Goal: Task Accomplishment & Management: Complete application form

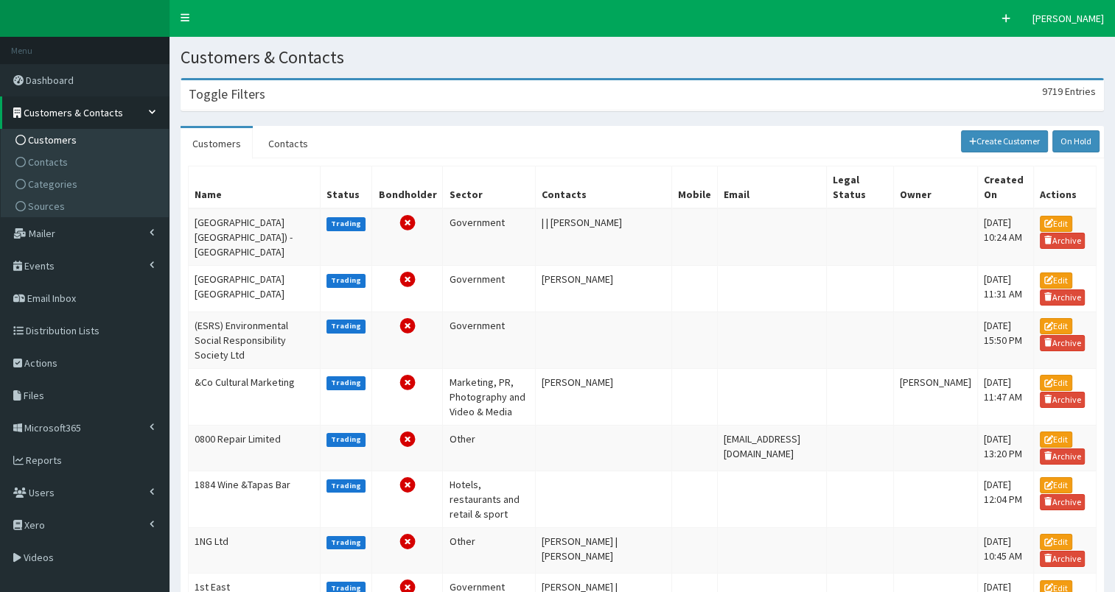
drag, startPoint x: 262, startPoint y: 98, endPoint x: 255, endPoint y: 100, distance: 7.7
click at [262, 98] on div "Toggle Filters 9719 Entries" at bounding box center [642, 95] width 922 height 30
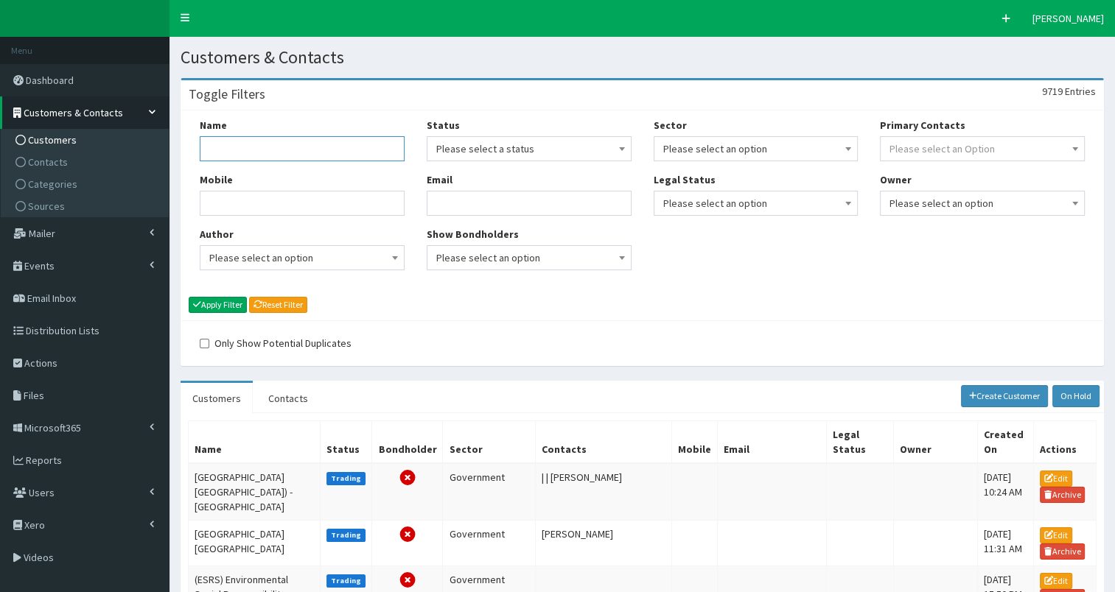
click at [211, 139] on input "Name" at bounding box center [302, 148] width 205 height 25
type input "Humber Energy Bo"
click at [215, 301] on button "Apply Filter" at bounding box center [218, 305] width 58 height 16
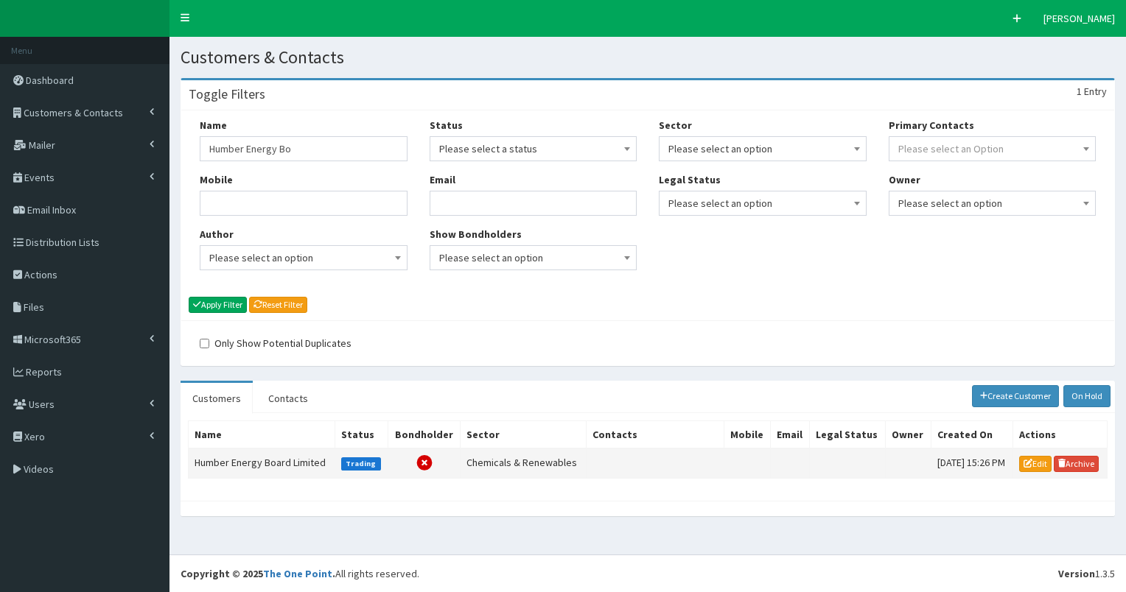
click at [242, 460] on td "Humber Energy Board Limited" at bounding box center [262, 463] width 147 height 29
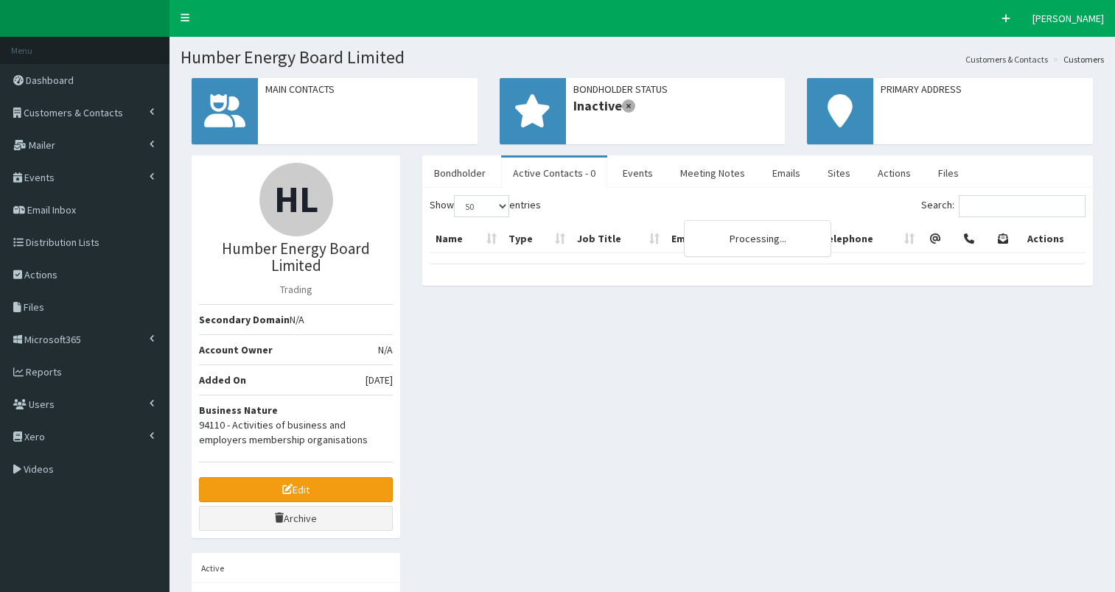
select select "50"
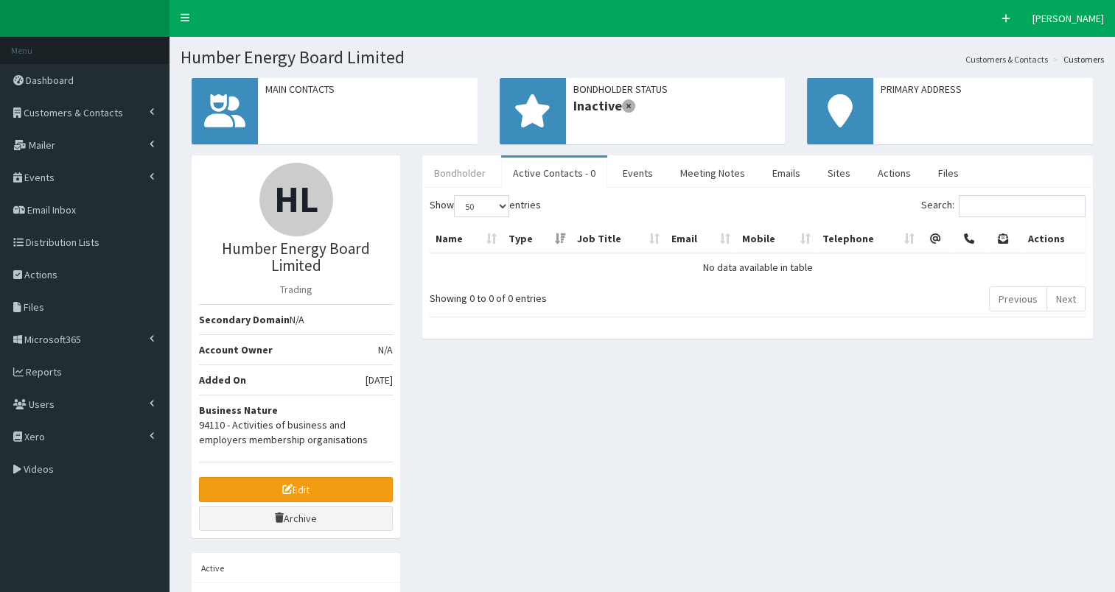
click at [459, 171] on link "Bondholder" at bounding box center [459, 173] width 75 height 31
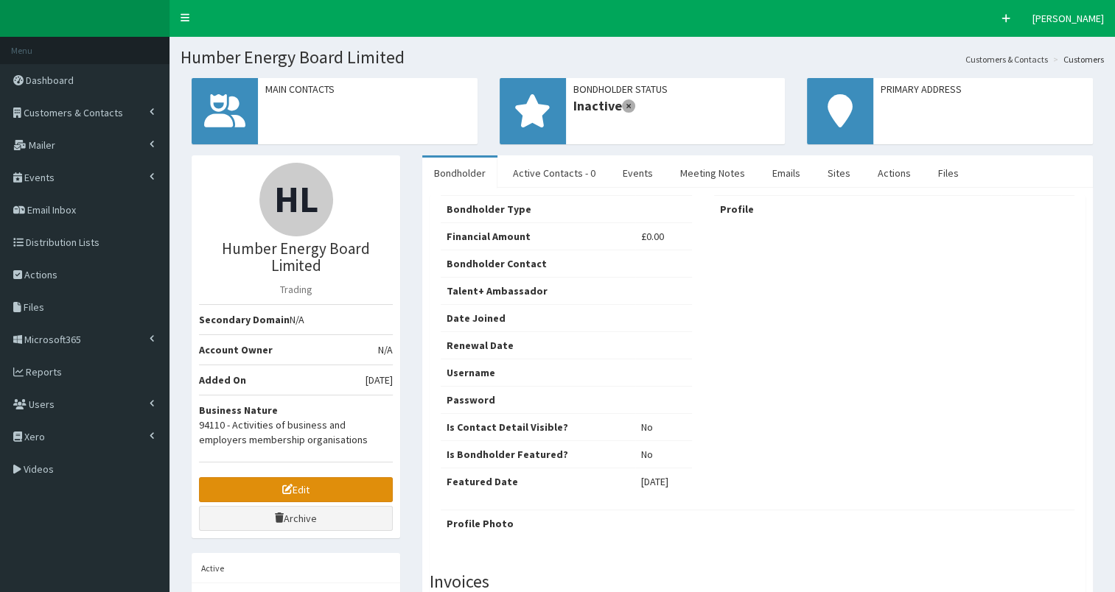
click at [226, 482] on link "Edit" at bounding box center [296, 489] width 194 height 25
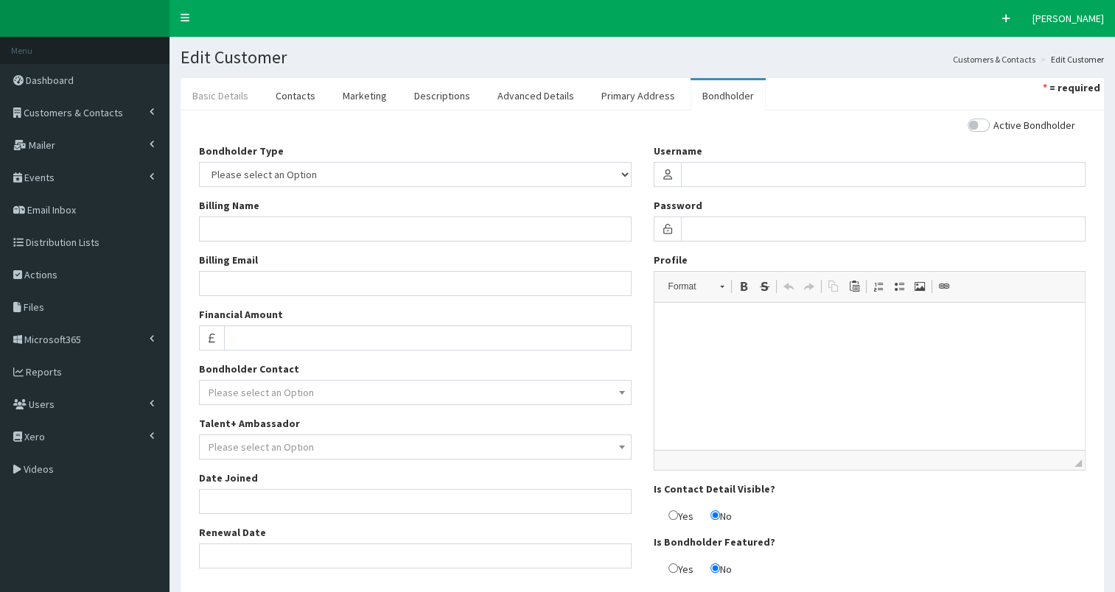
click at [209, 103] on link "Basic Details" at bounding box center [220, 95] width 80 height 31
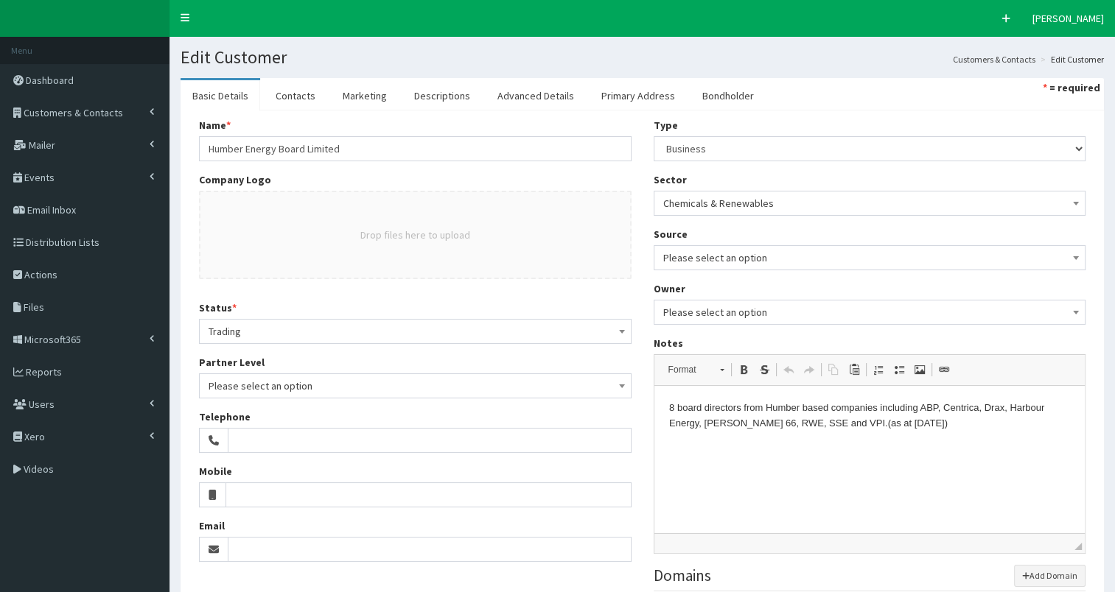
click at [667, 407] on html "8 board directors from Humber based companies including ABP, Centrica, Drax, Ha…" at bounding box center [868, 416] width 431 height 60
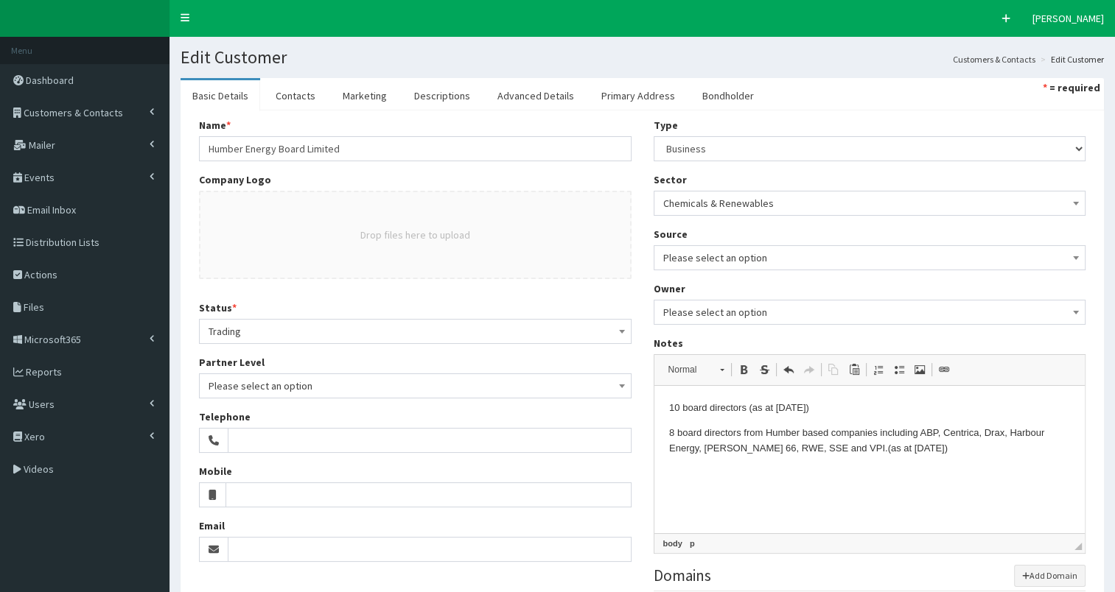
click at [747, 410] on p "10 board directors (as at 26 Aug 2025)" at bounding box center [869, 408] width 402 height 15
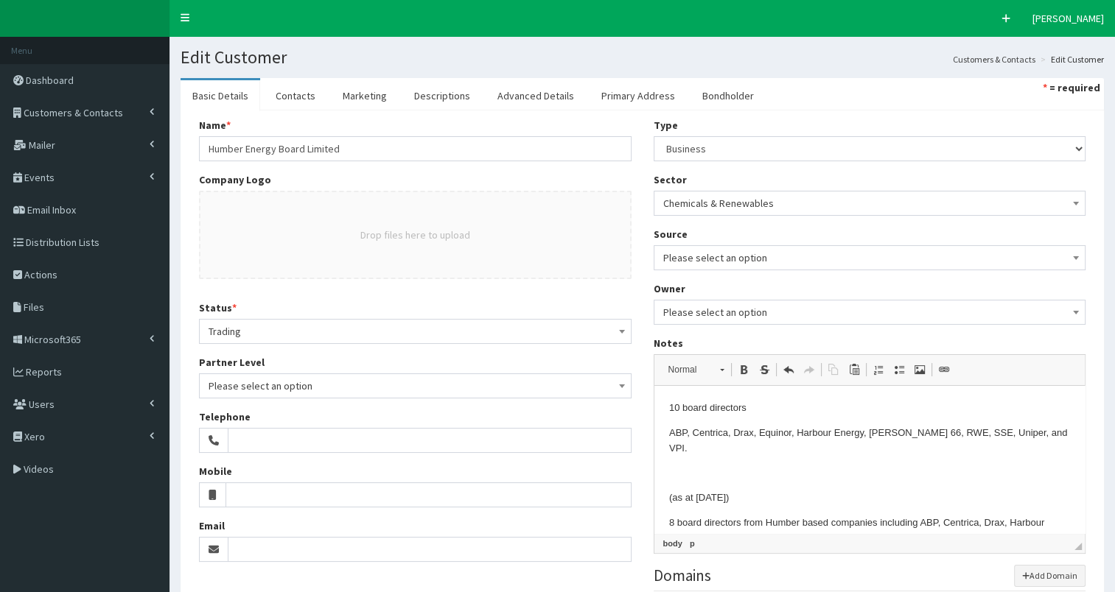
click at [753, 408] on p "10 board directors" at bounding box center [869, 408] width 402 height 15
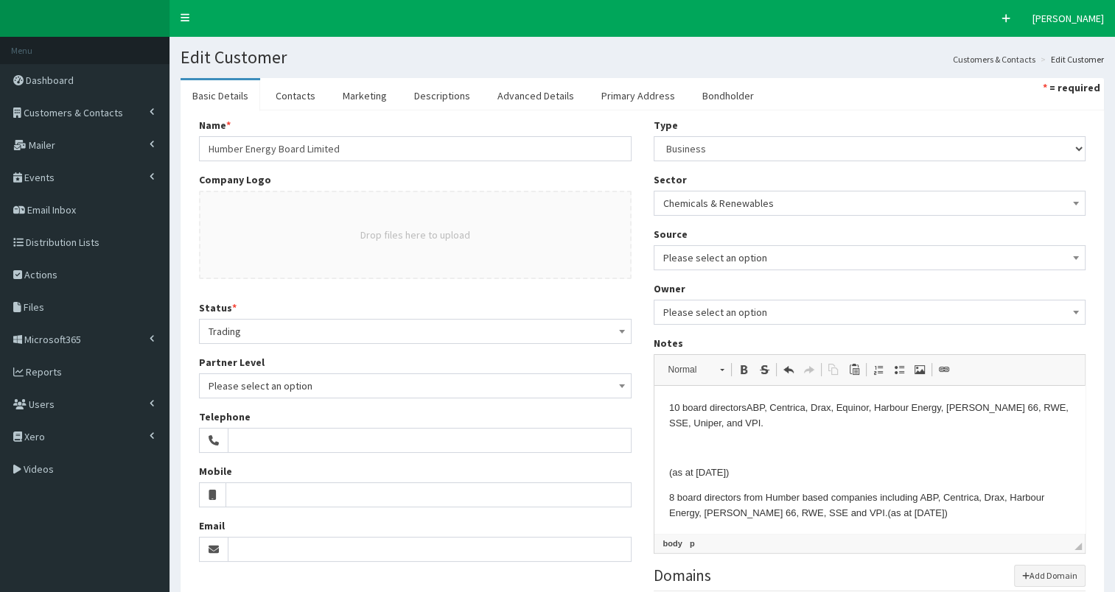
drag, startPoint x: 734, startPoint y: 423, endPoint x: 748, endPoint y: 423, distance: 13.3
click at [737, 423] on p "10 board directors ABP, Centrica, Drax, Equinor, Harbour Energy, Phillips 66, R…" at bounding box center [869, 416] width 402 height 31
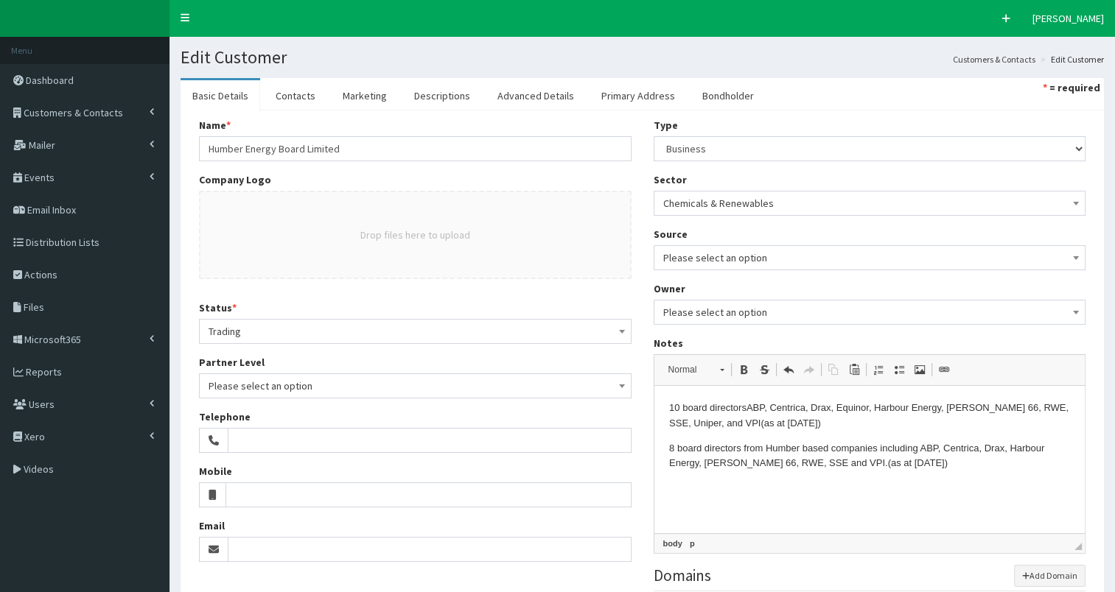
click at [695, 426] on p "10 board directors ABP, Centrica, Drax, Equinor, Harbour Energy, Phillips 66, R…" at bounding box center [869, 416] width 402 height 31
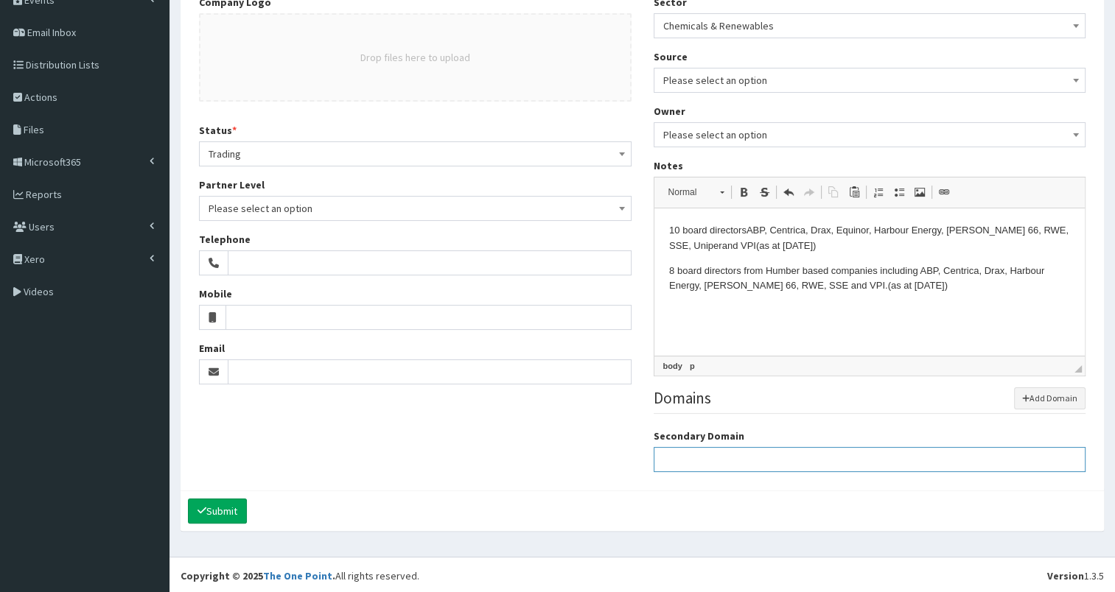
click at [723, 457] on input "Secondary Domain" at bounding box center [869, 459] width 432 height 25
paste input "https://humberenergyboard.org/"
type input "https://humberenergyboard.org/"
click at [226, 508] on button "Submit" at bounding box center [217, 511] width 59 height 25
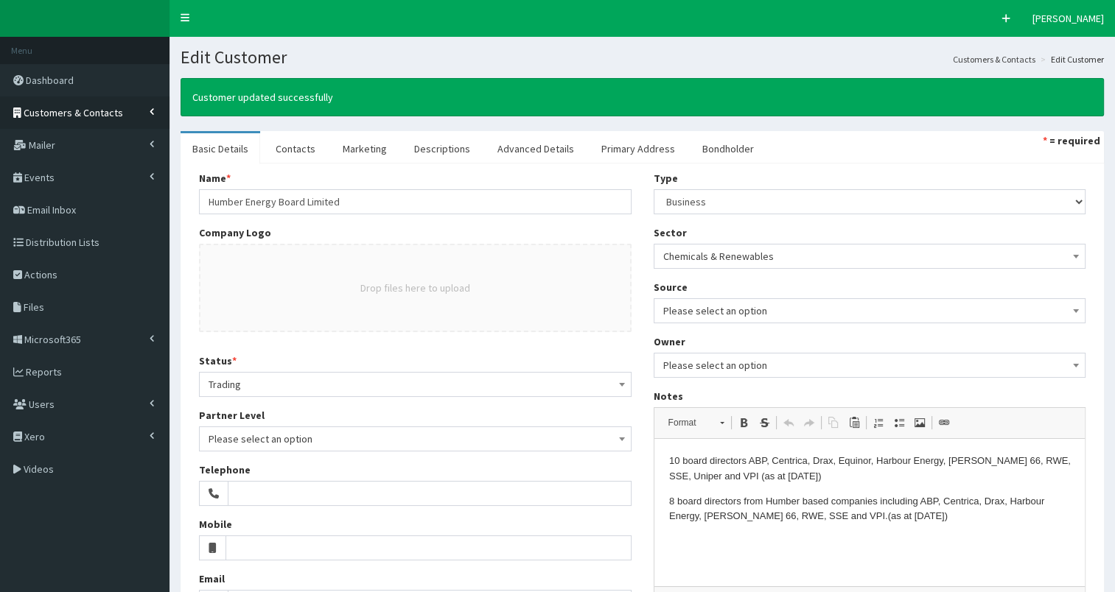
click at [91, 113] on span "Customers & Contacts" at bounding box center [73, 112] width 99 height 13
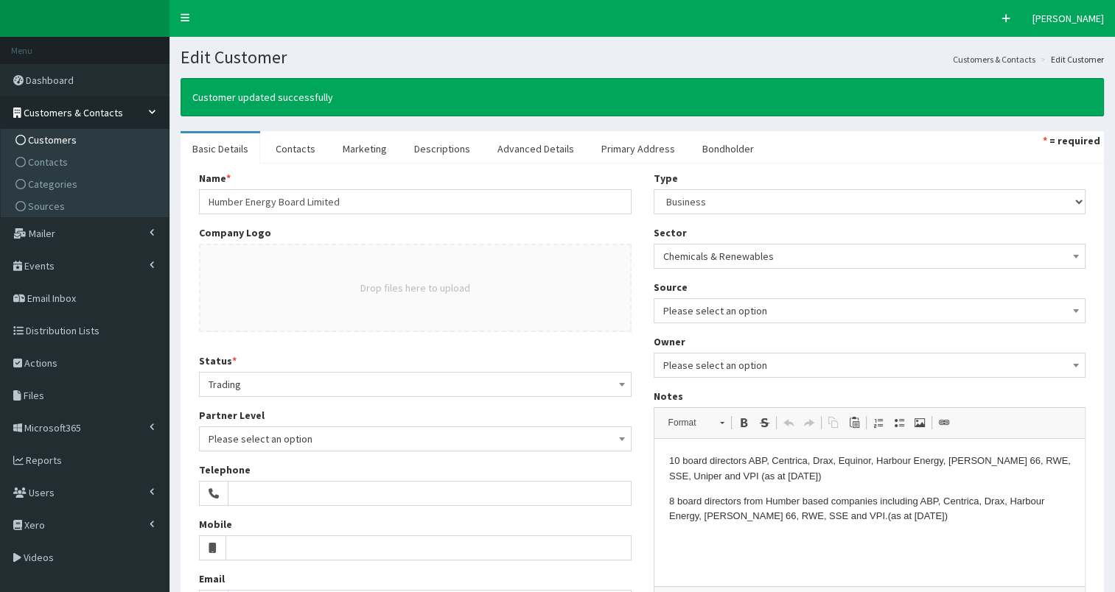
click at [66, 140] on span "Customers" at bounding box center [52, 139] width 49 height 13
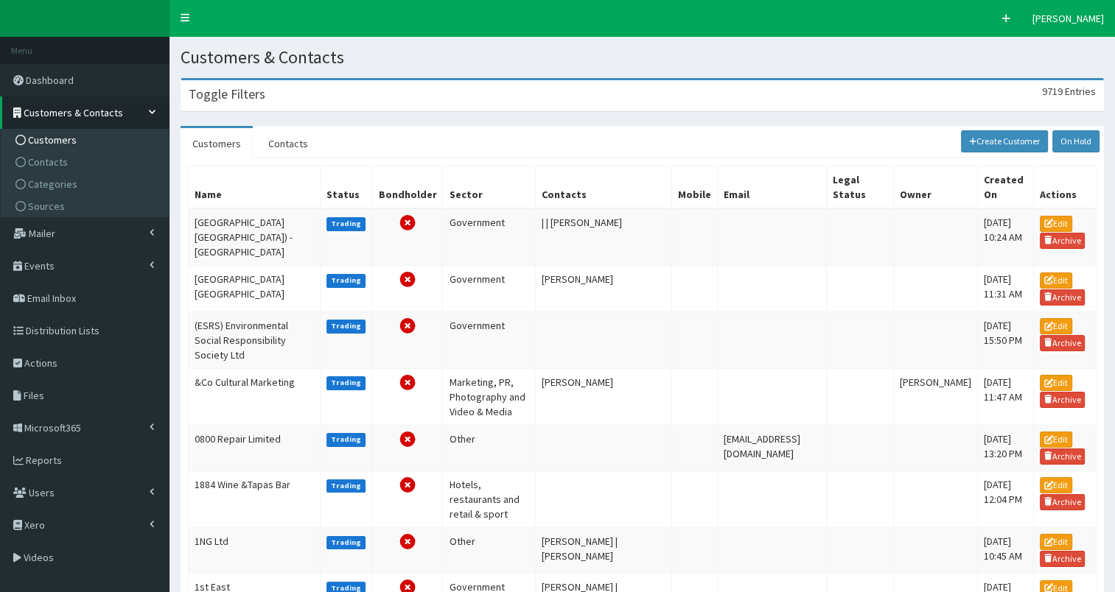
drag, startPoint x: 0, startPoint y: 0, endPoint x: 225, endPoint y: 111, distance: 251.1
click at [229, 101] on h3 "Toggle Filters" at bounding box center [227, 94] width 77 height 13
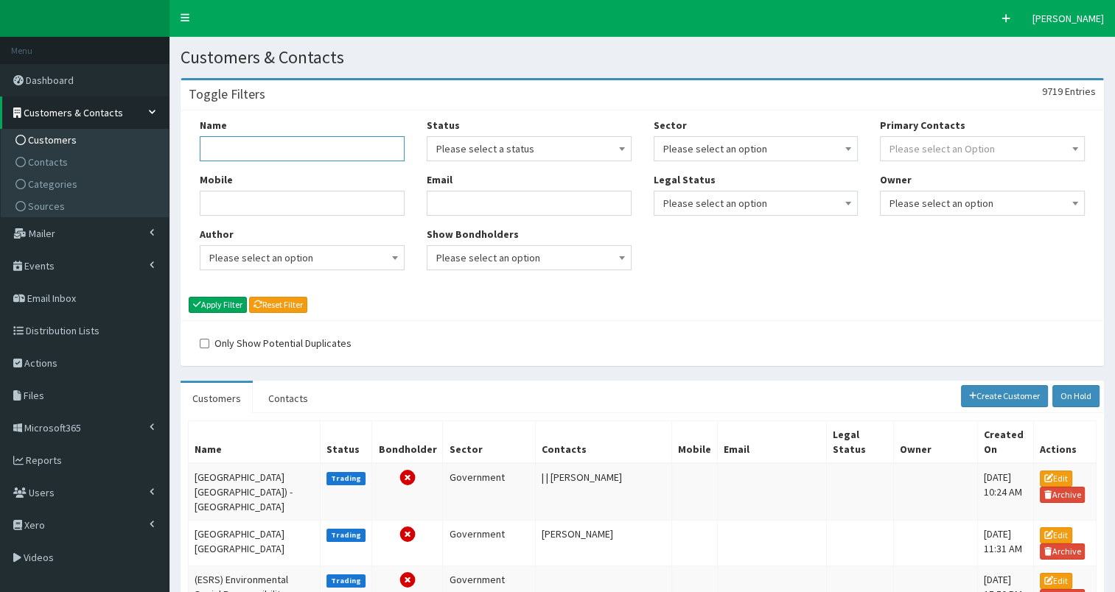
click at [211, 147] on input "Name" at bounding box center [302, 148] width 205 height 25
type input "Envision"
click at [215, 301] on button "Apply Filter" at bounding box center [218, 305] width 58 height 16
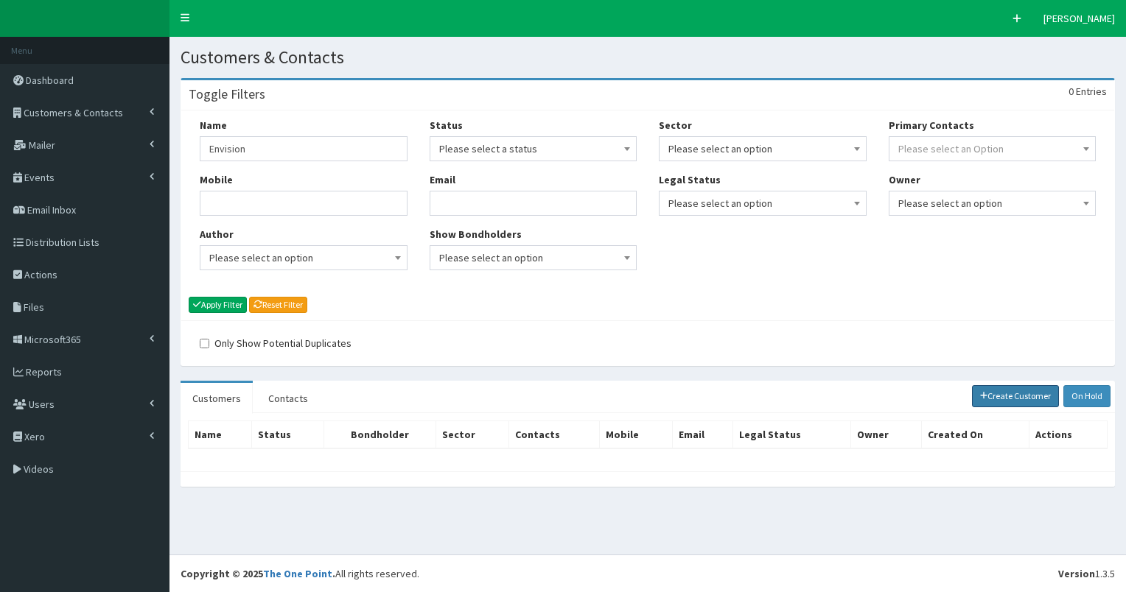
click at [998, 393] on link "Create Customer" at bounding box center [1016, 396] width 88 height 22
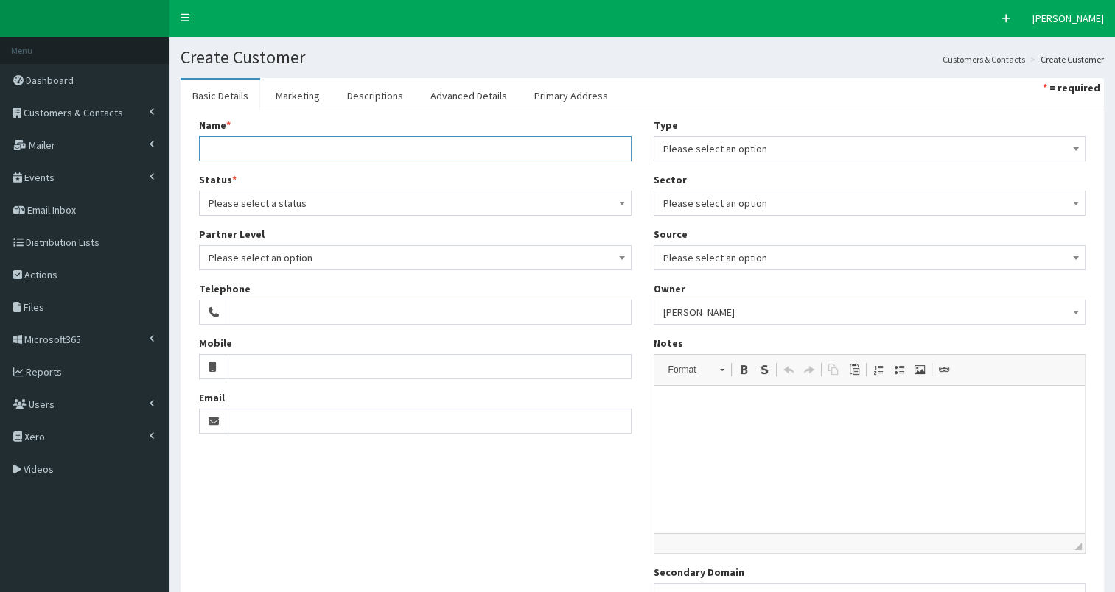
click at [246, 154] on input "Name *" at bounding box center [415, 148] width 432 height 25
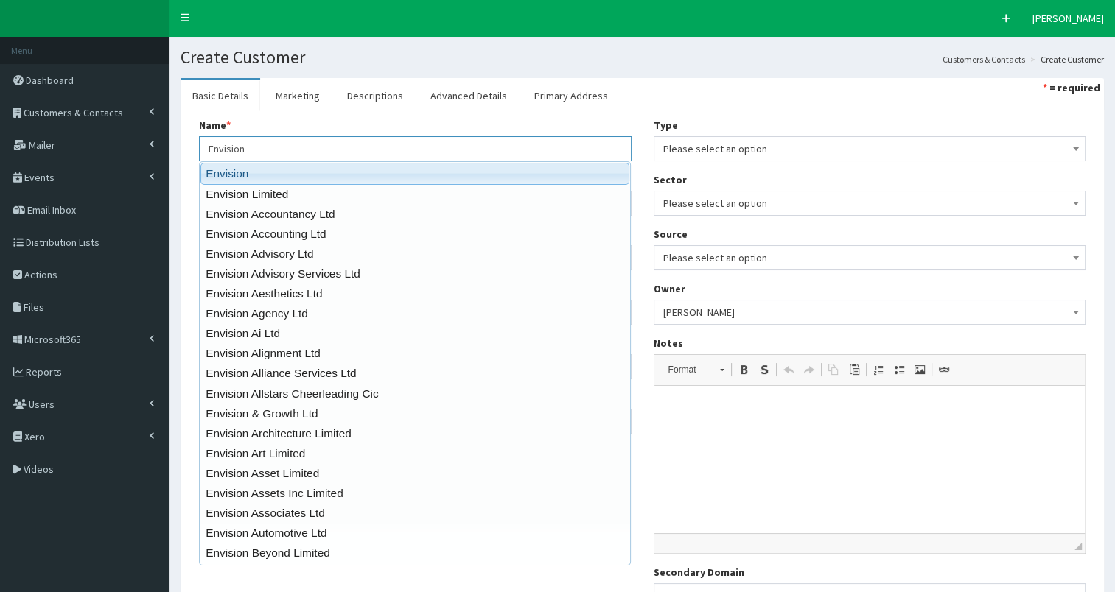
click at [243, 173] on link "Envision" at bounding box center [414, 173] width 429 height 21
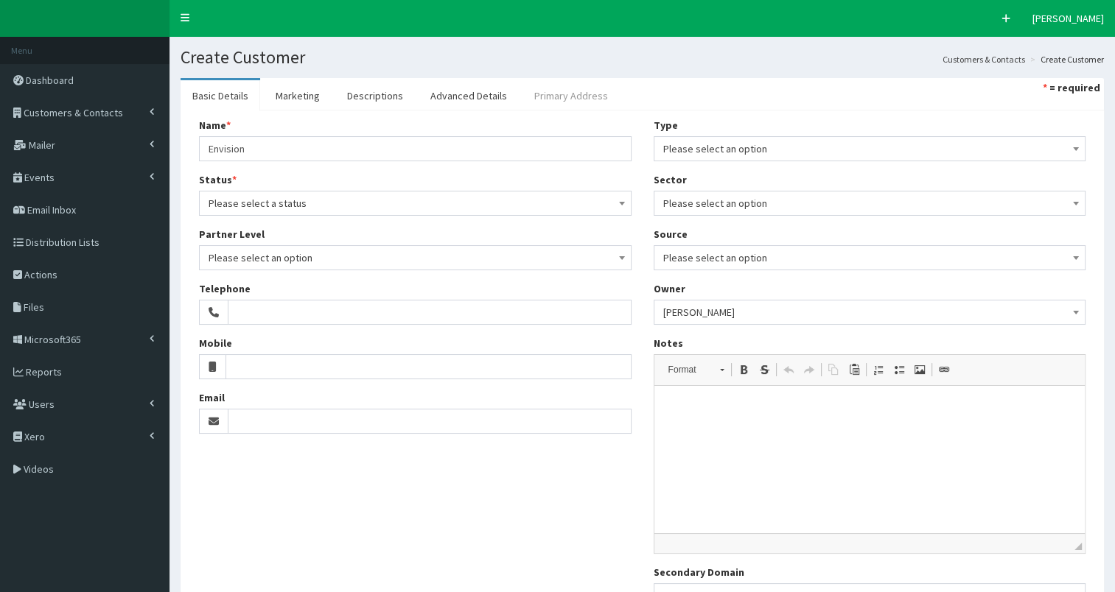
click at [550, 97] on link "Primary Address" at bounding box center [570, 95] width 97 height 31
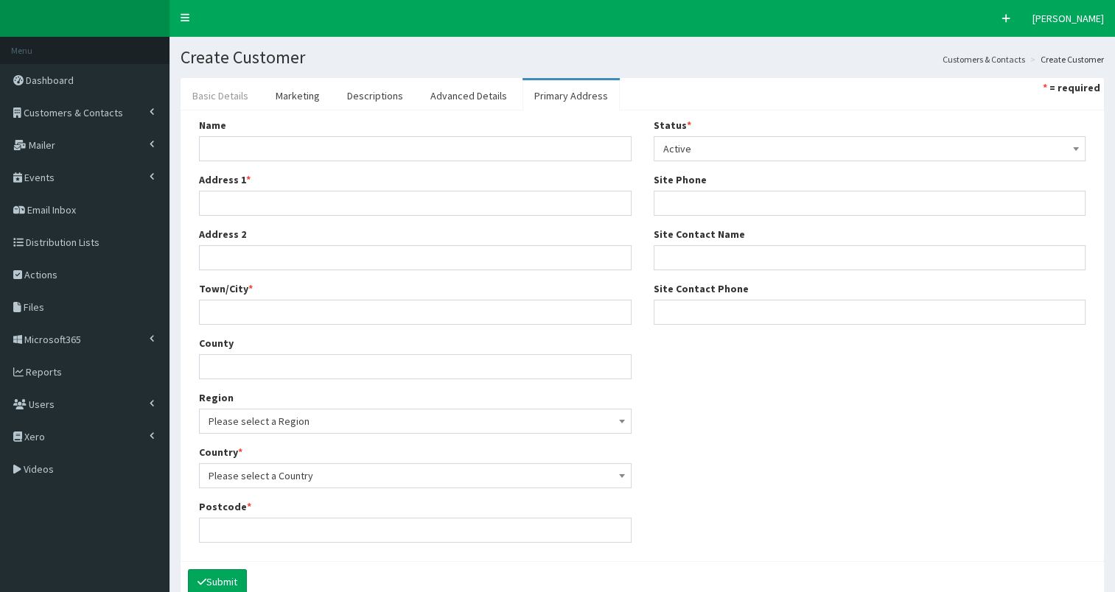
click at [230, 98] on link "Basic Details" at bounding box center [220, 95] width 80 height 31
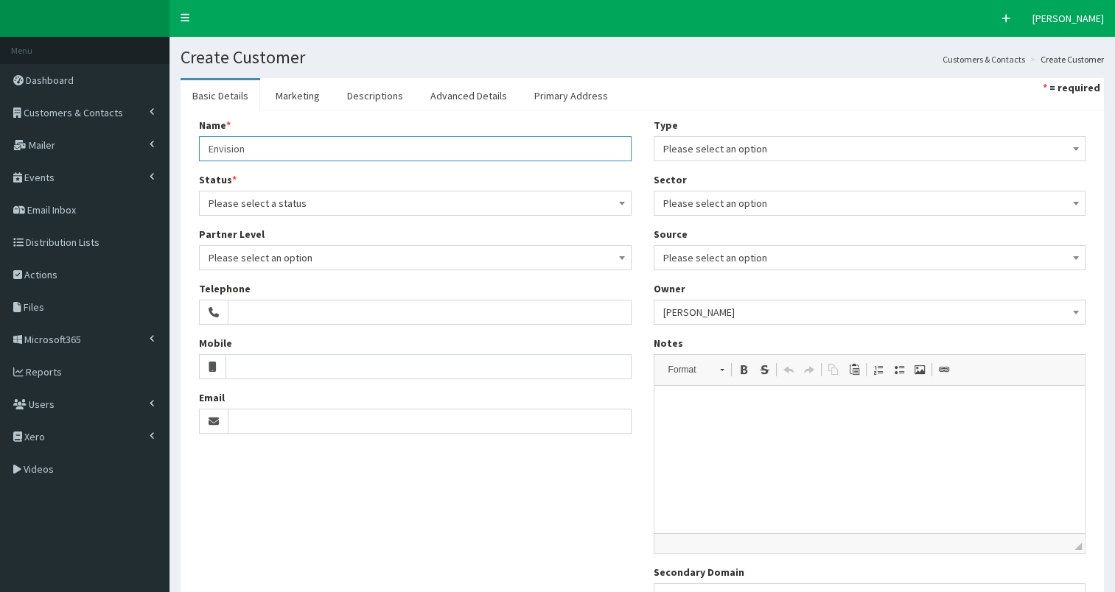
click at [258, 147] on input "Envision" at bounding box center [415, 148] width 432 height 25
drag, startPoint x: 213, startPoint y: 146, endPoint x: 315, endPoint y: 153, distance: 102.7
click at [315, 153] on input "Envision" at bounding box center [415, 148] width 432 height 25
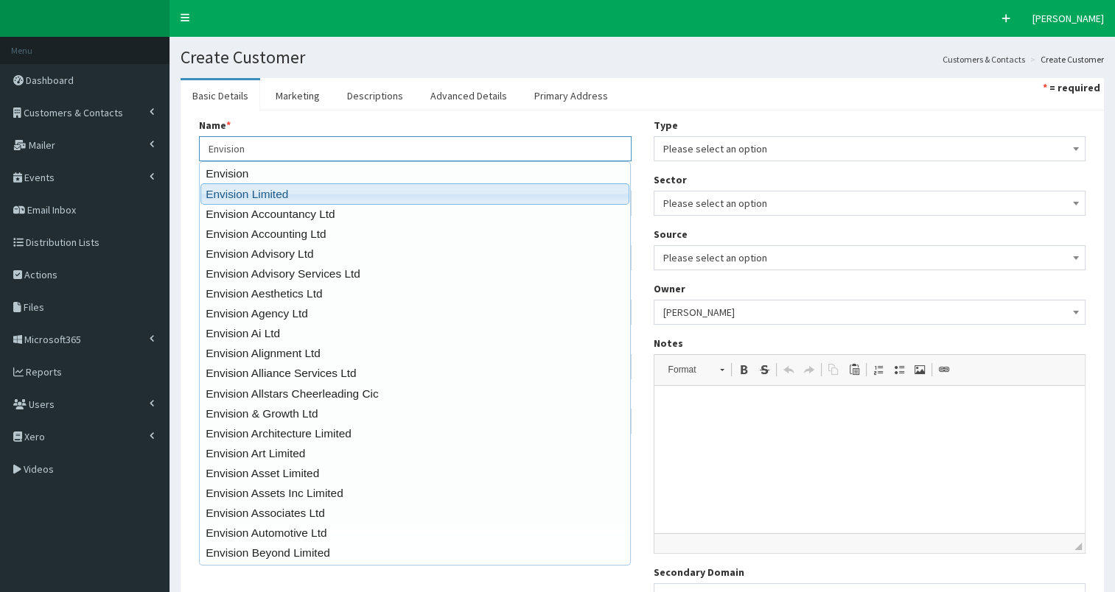
click at [289, 197] on link "Envision Limited" at bounding box center [414, 193] width 429 height 21
type input "Envision Limited"
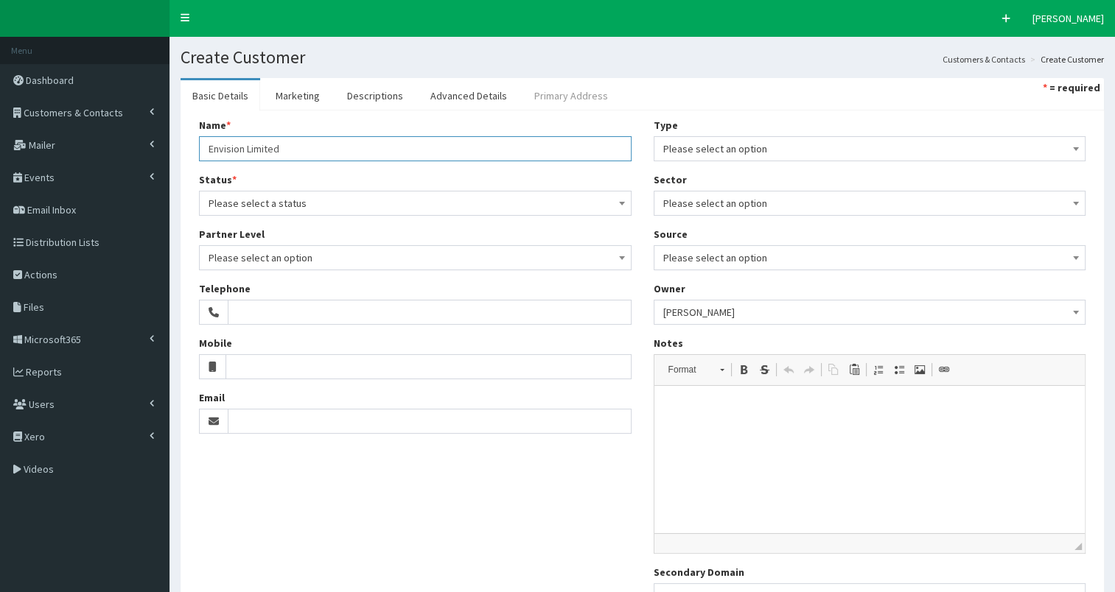
type input "The Barn"
type input "Priory Farm Nettleton Road"
type input "Chippenham"
type input "Wiltshire"
type input "SN14 7NY"
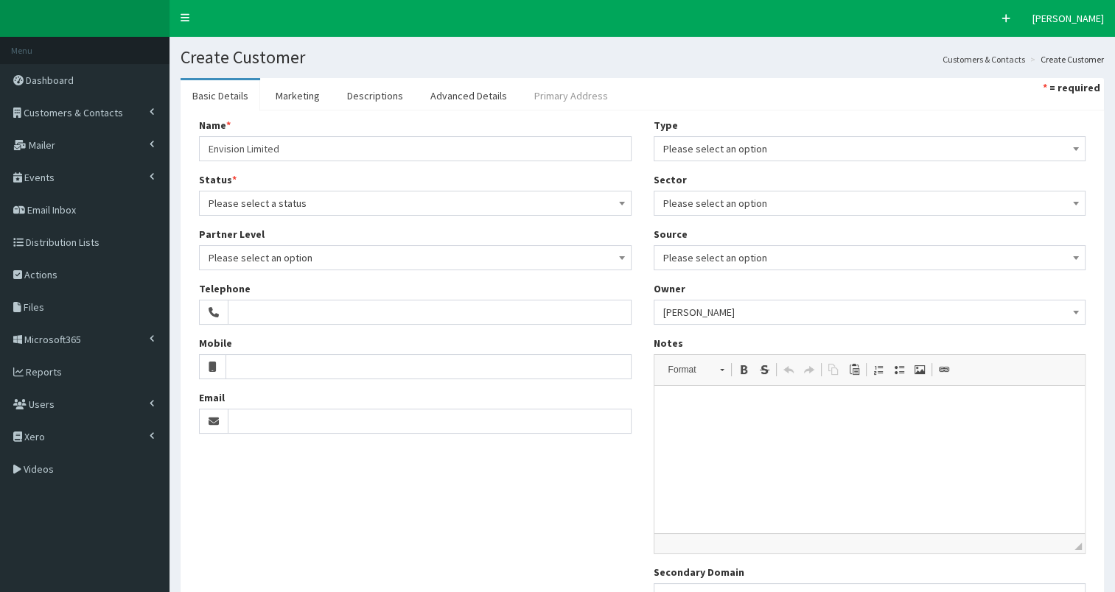
click at [578, 94] on link "Primary Address" at bounding box center [570, 95] width 97 height 31
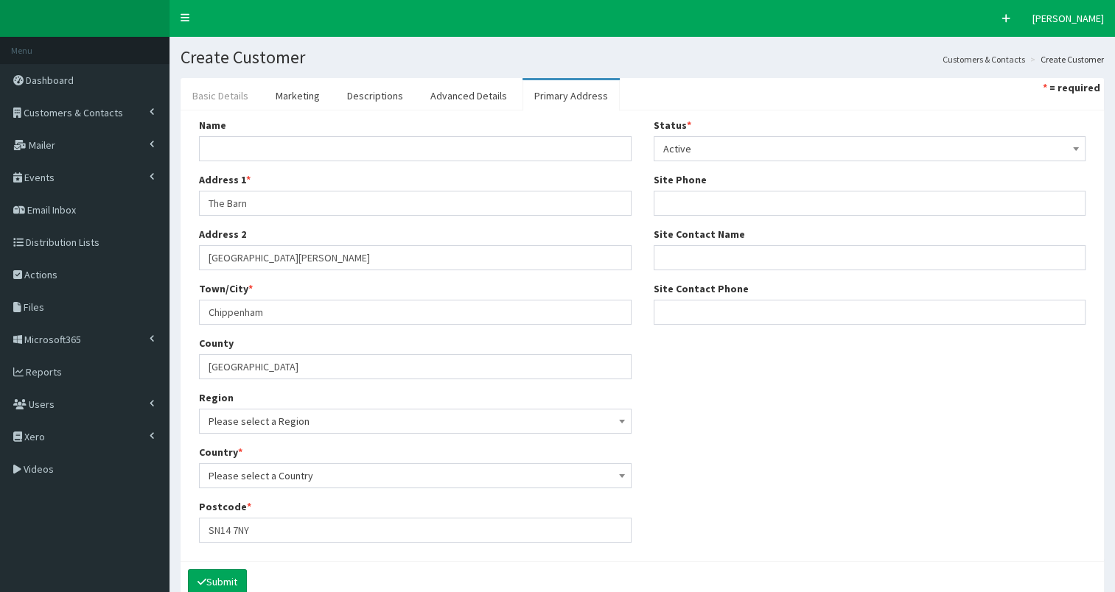
click at [220, 94] on link "Basic Details" at bounding box center [220, 95] width 80 height 31
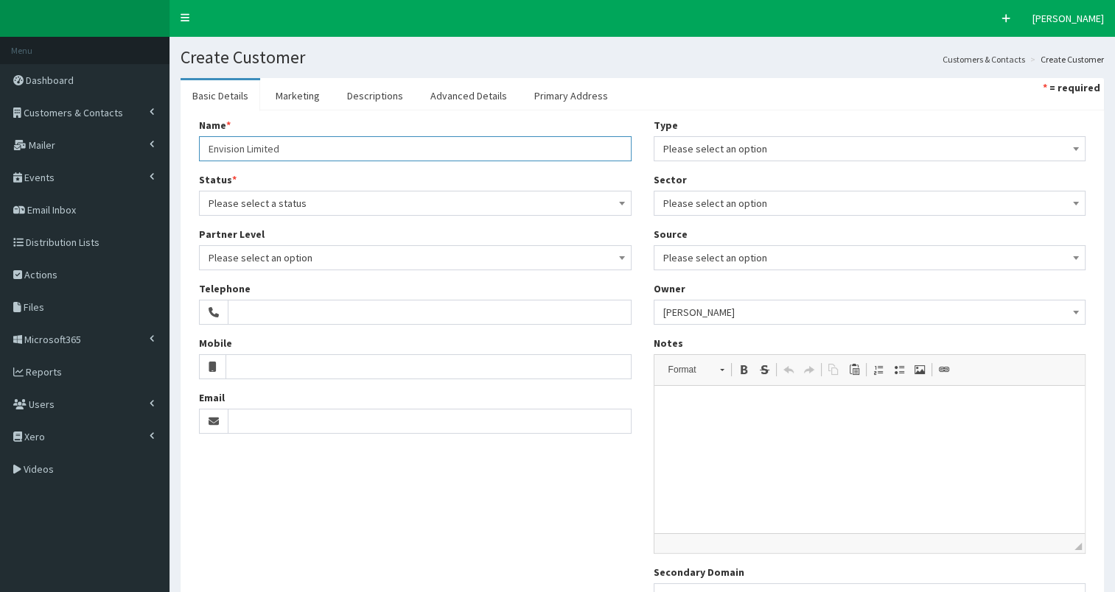
drag, startPoint x: 206, startPoint y: 146, endPoint x: 491, endPoint y: 150, distance: 284.4
click at [491, 150] on input "Envision Limited" at bounding box center [415, 148] width 432 height 25
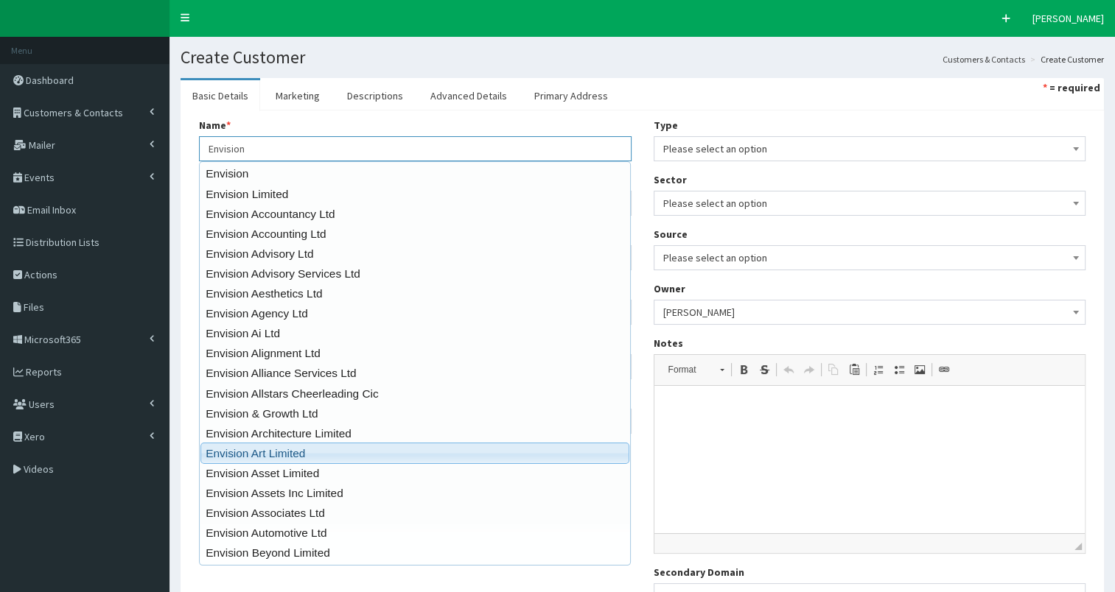
click at [309, 450] on link "Envision Art Limited" at bounding box center [414, 453] width 429 height 21
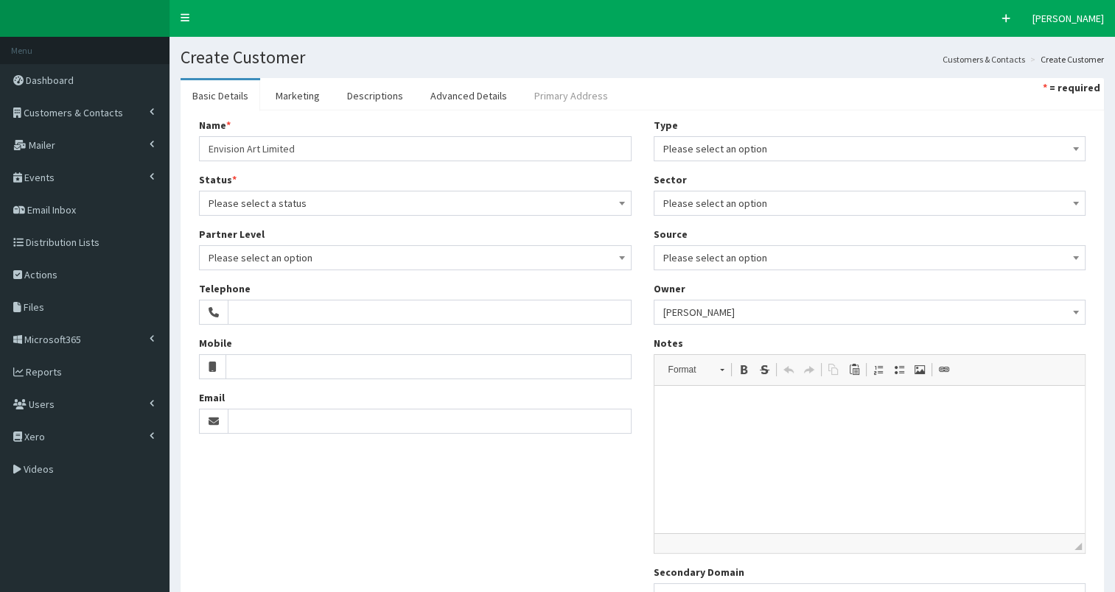
click at [545, 100] on link "Primary Address" at bounding box center [570, 95] width 97 height 31
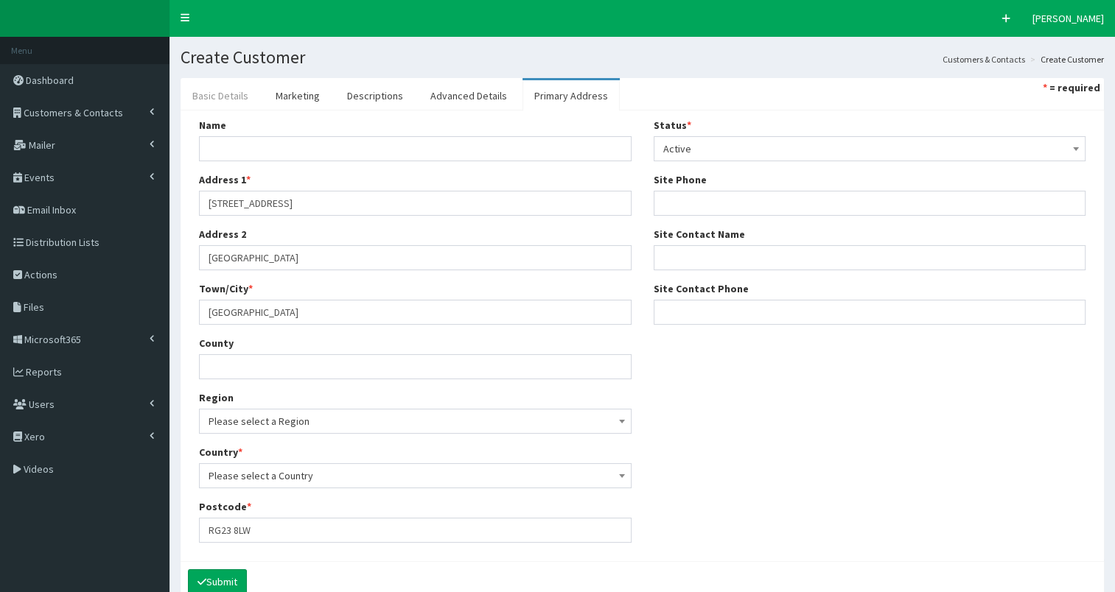
click at [222, 94] on link "Basic Details" at bounding box center [220, 95] width 80 height 31
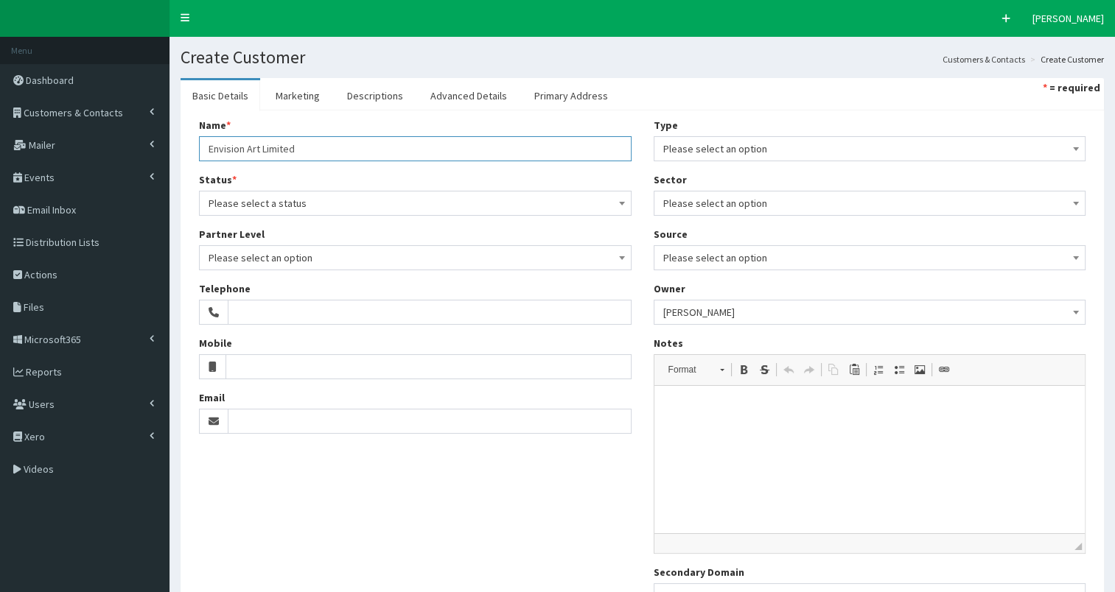
drag, startPoint x: 353, startPoint y: 150, endPoint x: 380, endPoint y: 150, distance: 27.3
click at [380, 150] on input "Envision Art Limited" at bounding box center [415, 148] width 432 height 25
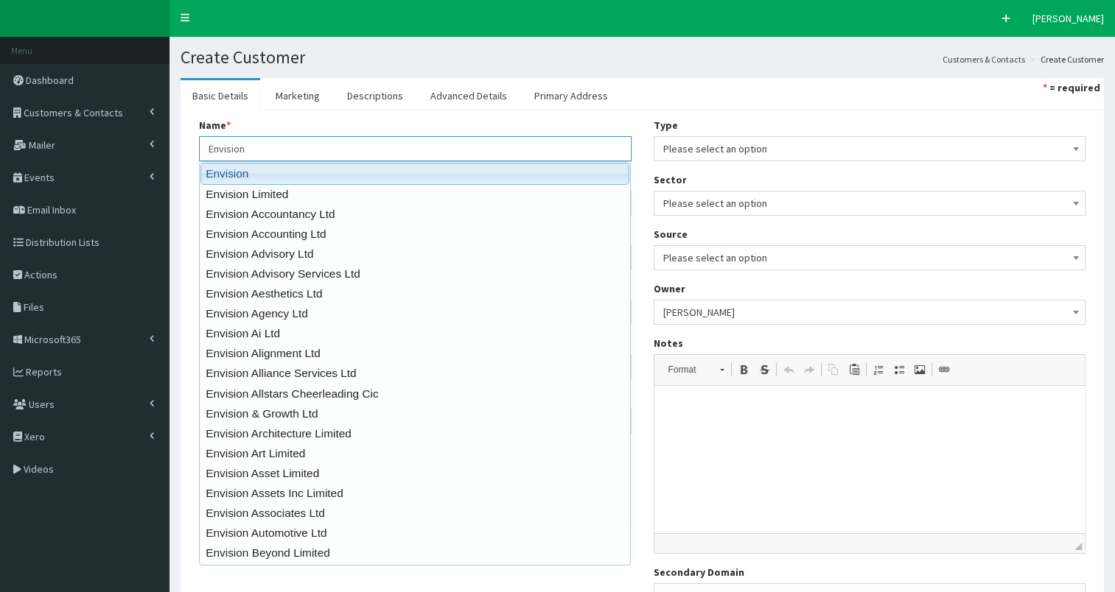
click at [242, 171] on link "Envision" at bounding box center [414, 173] width 429 height 21
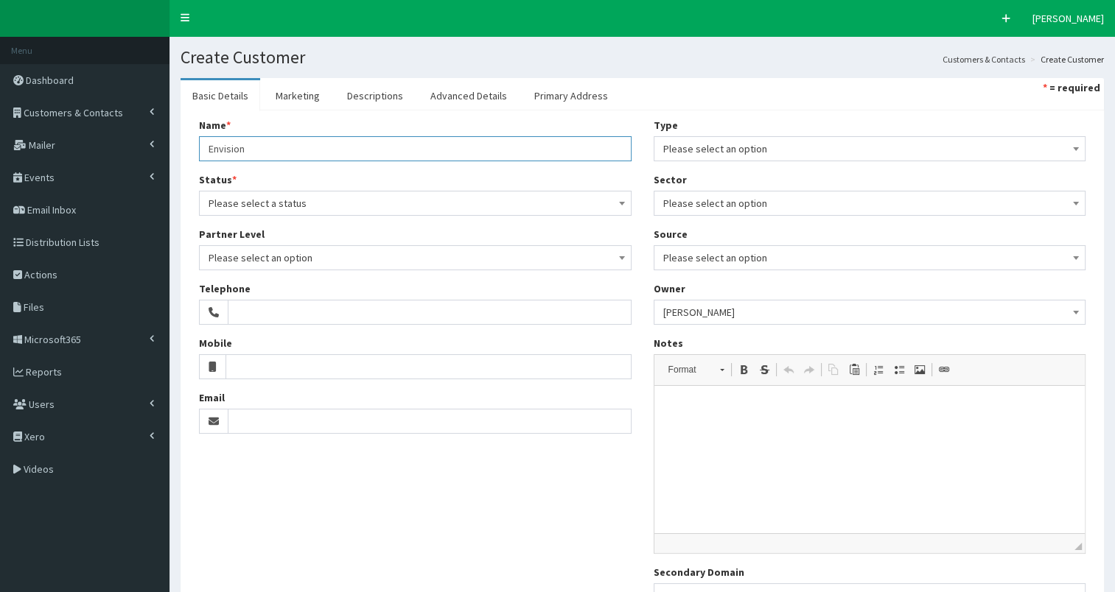
type input "Envision"
click at [262, 212] on span "Please select a status" at bounding box center [414, 203] width 413 height 21
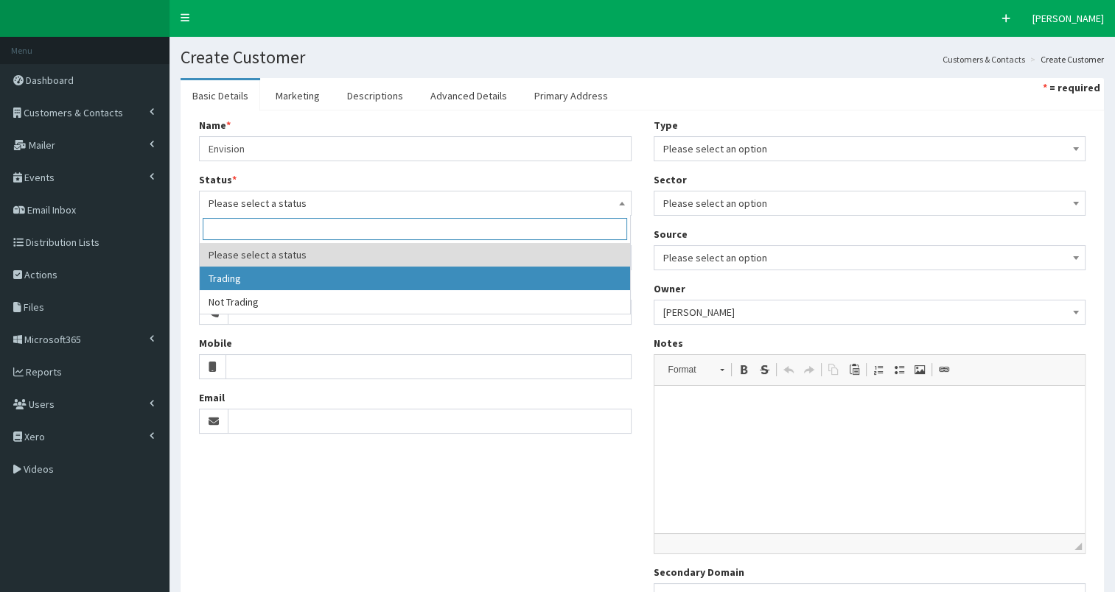
select select "1"
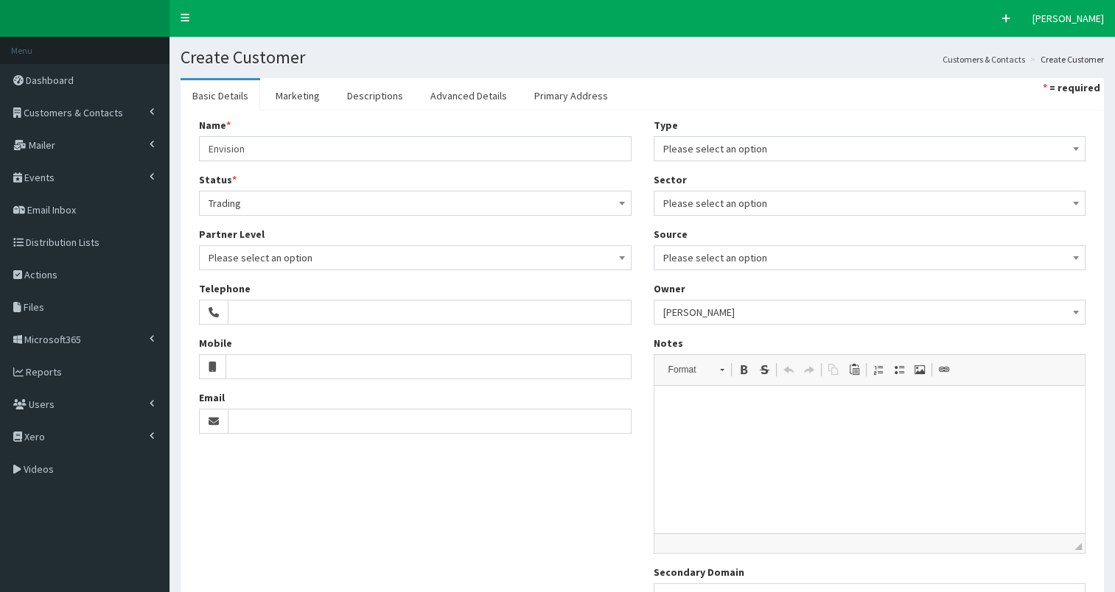
click at [749, 156] on span "Please select an option" at bounding box center [869, 149] width 413 height 21
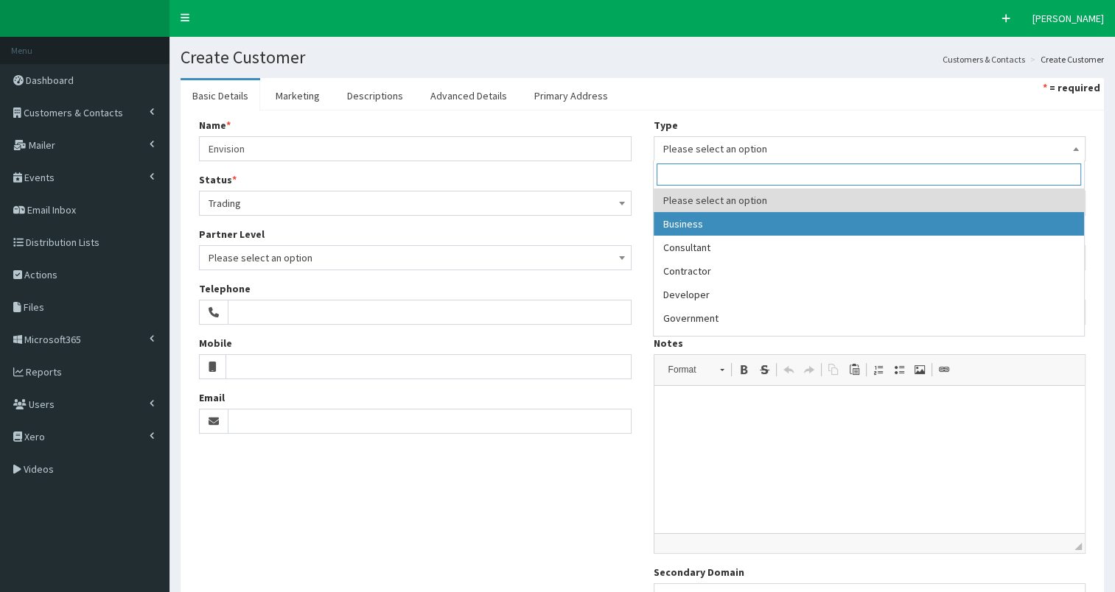
select select "1"
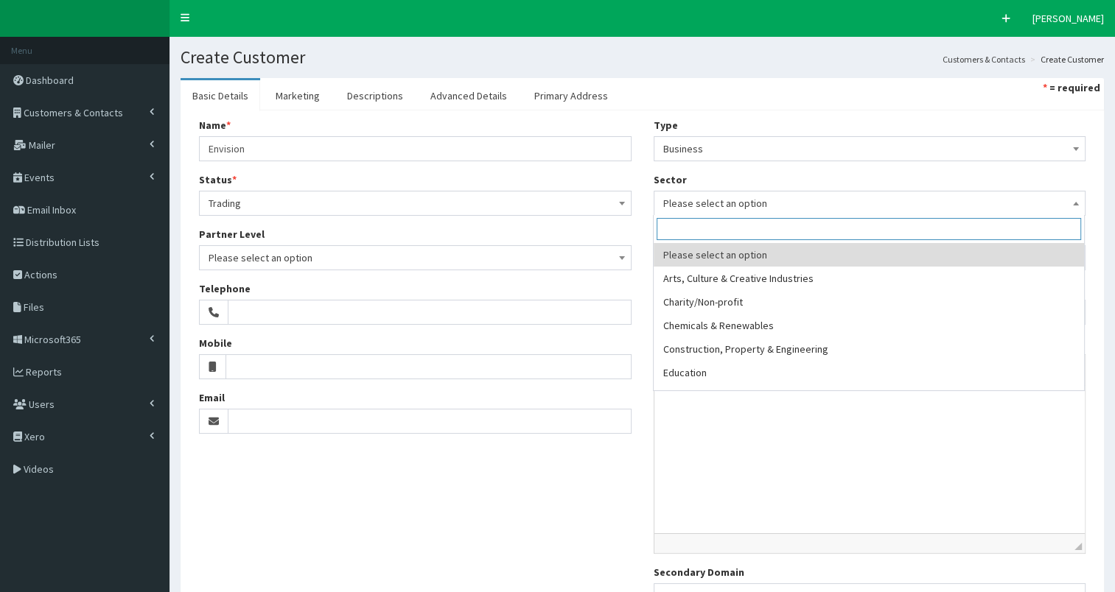
click at [758, 204] on span "Please select an option" at bounding box center [869, 203] width 413 height 21
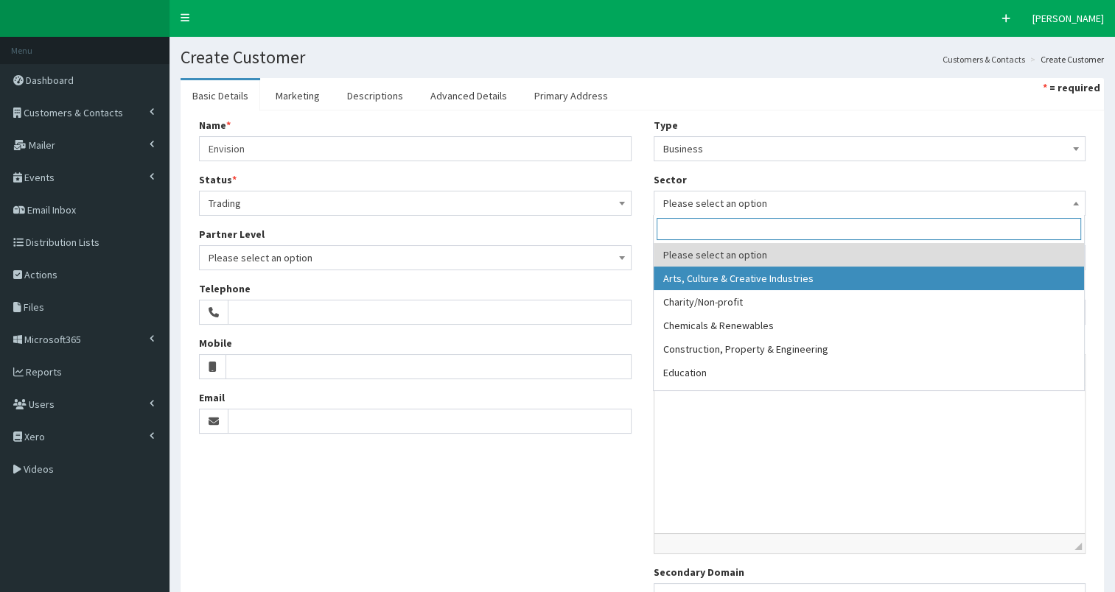
select select "1"
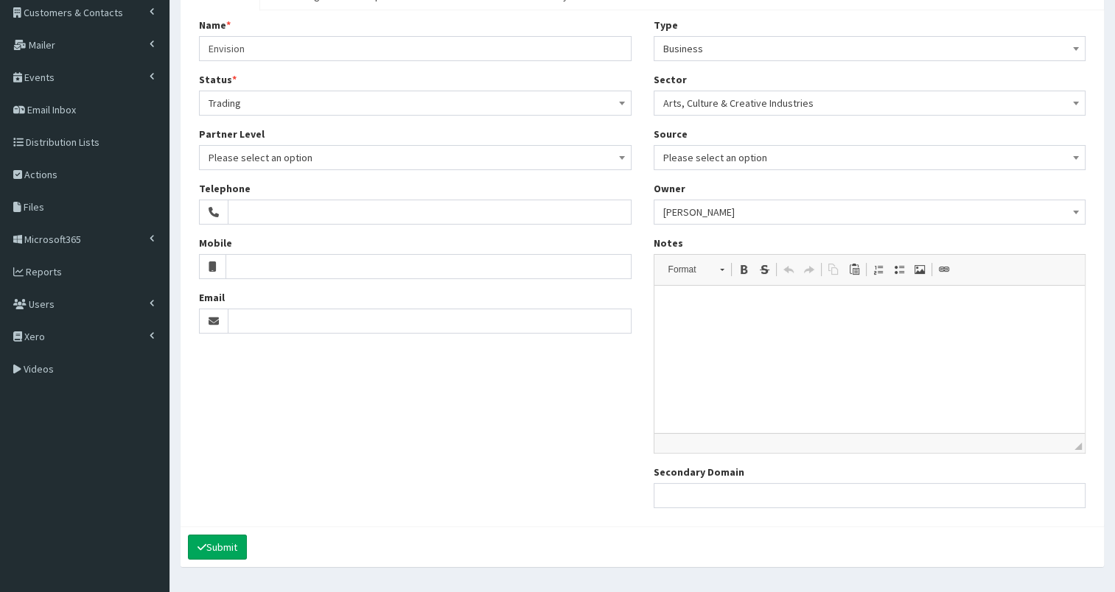
scroll to position [119, 0]
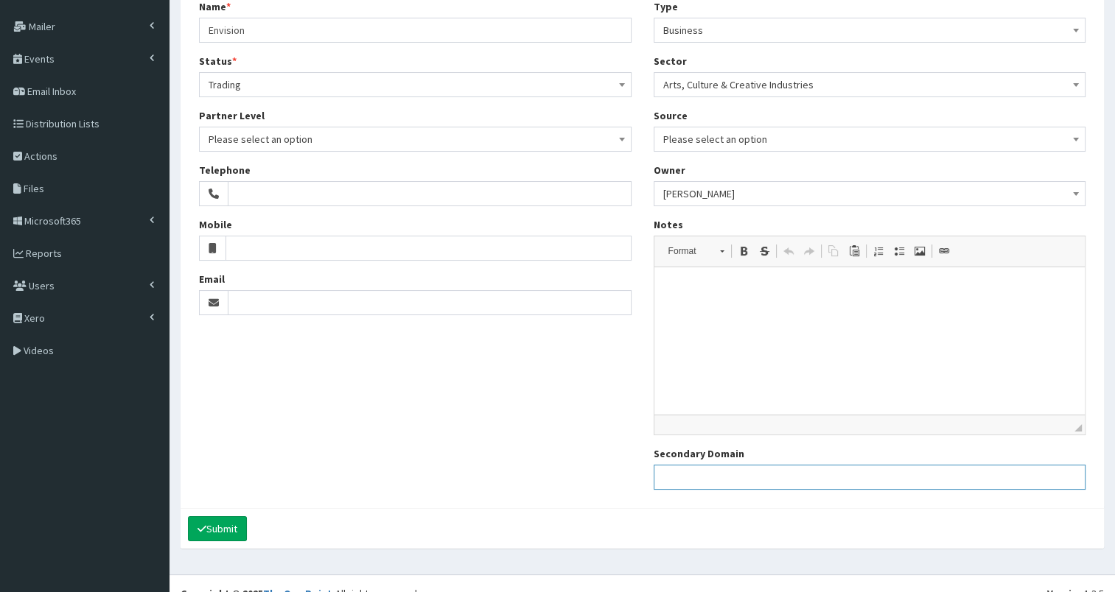
click at [695, 471] on input "Secondary Domain" at bounding box center [869, 477] width 432 height 25
paste input "https://www.envision-uk.org/"
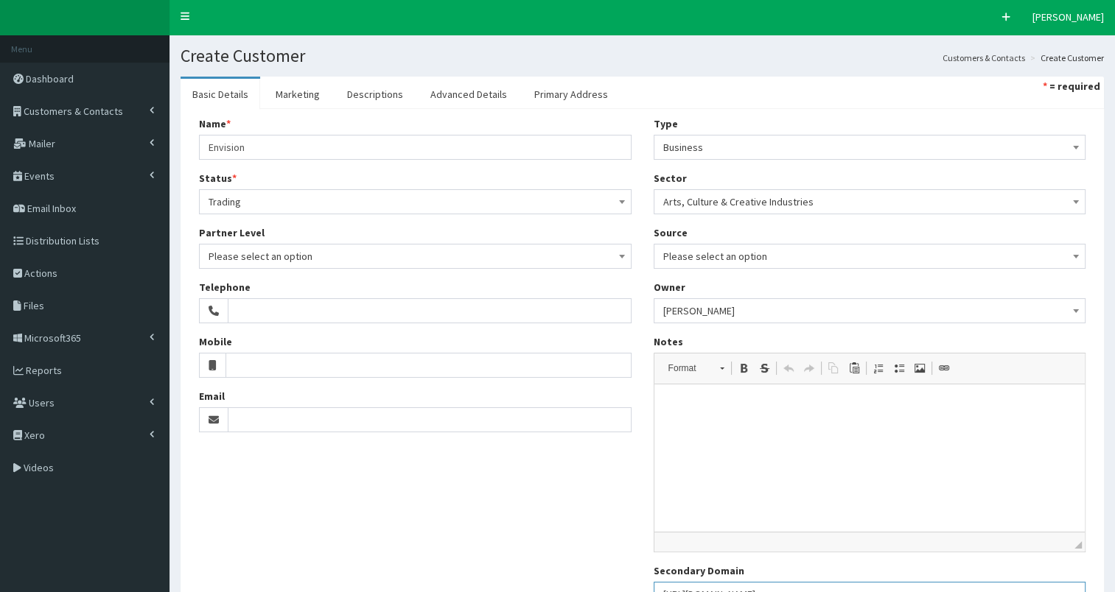
scroll to position [0, 0]
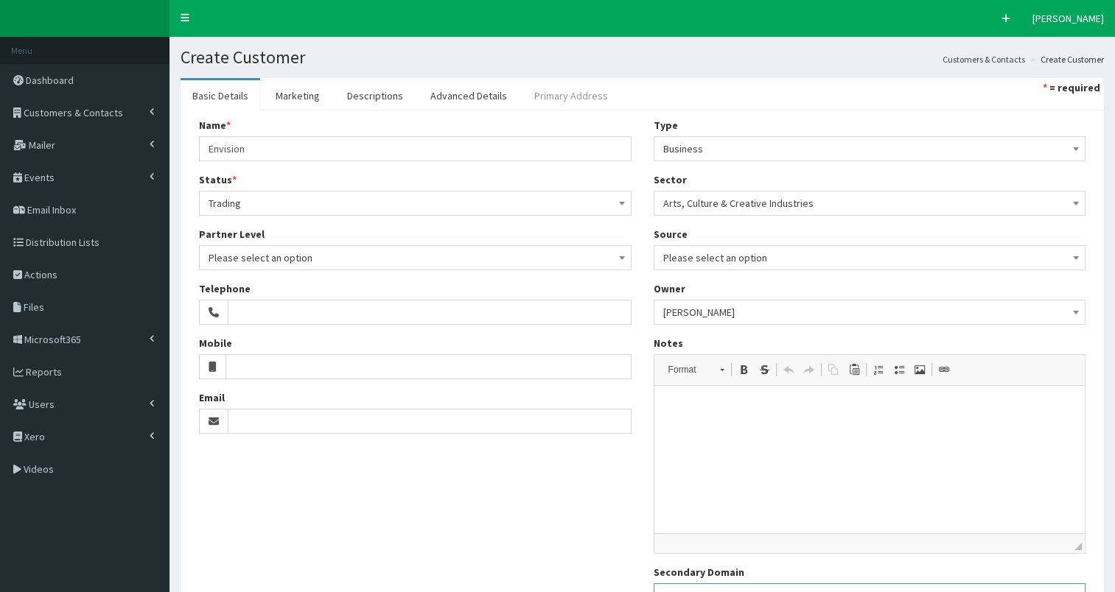
type input "https://www.envision-uk.org/"
click at [550, 88] on link "Primary Address" at bounding box center [570, 95] width 97 height 31
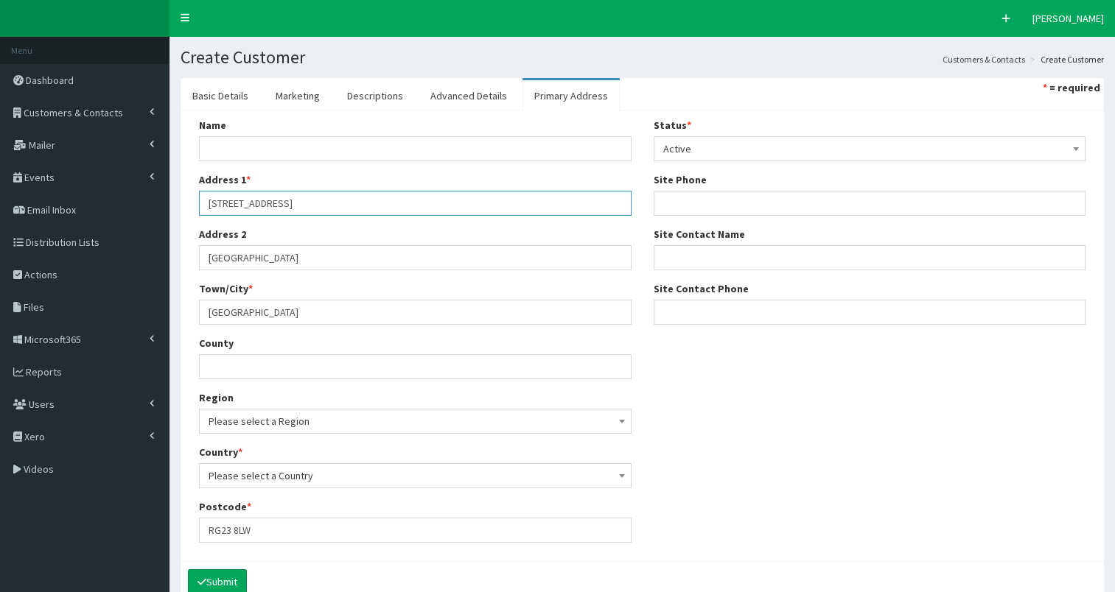
drag, startPoint x: 209, startPoint y: 200, endPoint x: 388, endPoint y: 211, distance: 178.6
click at [388, 211] on input "12 Beech Way" at bounding box center [415, 203] width 432 height 25
type input "tbc"
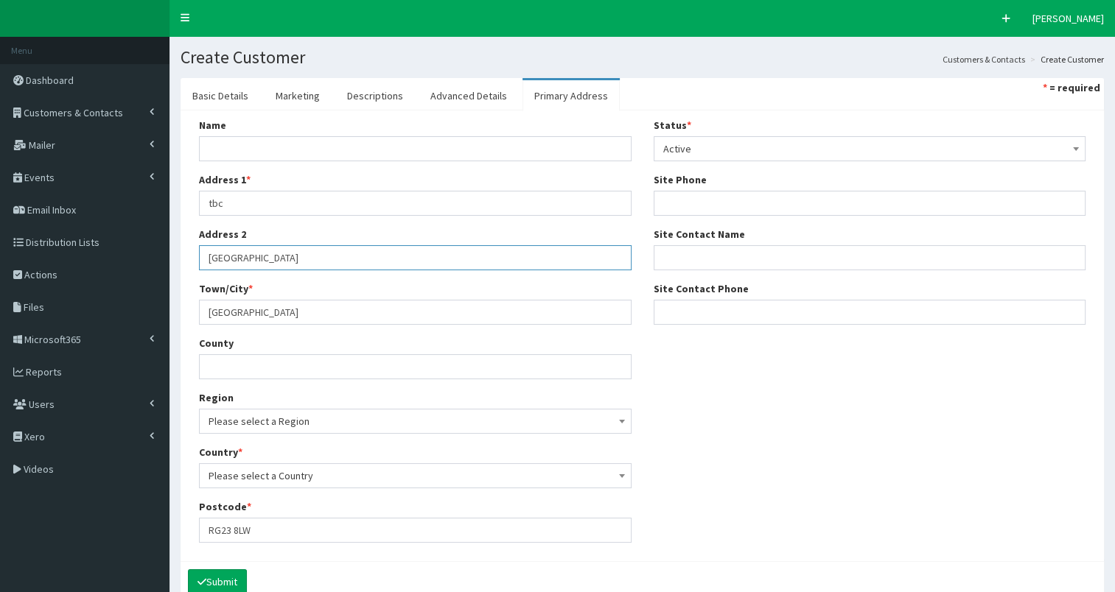
drag, startPoint x: 205, startPoint y: 255, endPoint x: 318, endPoint y: 258, distance: 113.5
click at [318, 258] on input "Basingstoke" at bounding box center [415, 257] width 432 height 25
drag, startPoint x: 205, startPoint y: 306, endPoint x: 315, endPoint y: 312, distance: 110.6
click at [315, 312] on input "Hampshire" at bounding box center [415, 312] width 432 height 25
type input "Beverley"
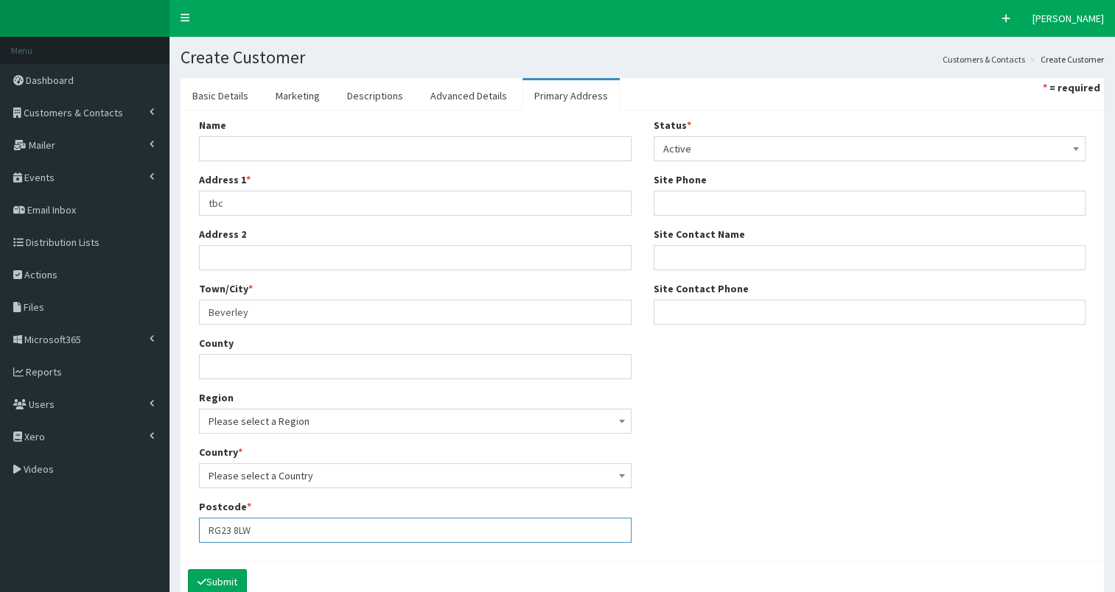
drag, startPoint x: 204, startPoint y: 528, endPoint x: 276, endPoint y: 522, distance: 71.8
click at [276, 522] on input "RG23 8LW" at bounding box center [415, 530] width 432 height 25
type input "tbc"
click at [280, 421] on span "Please select a Region" at bounding box center [414, 421] width 413 height 21
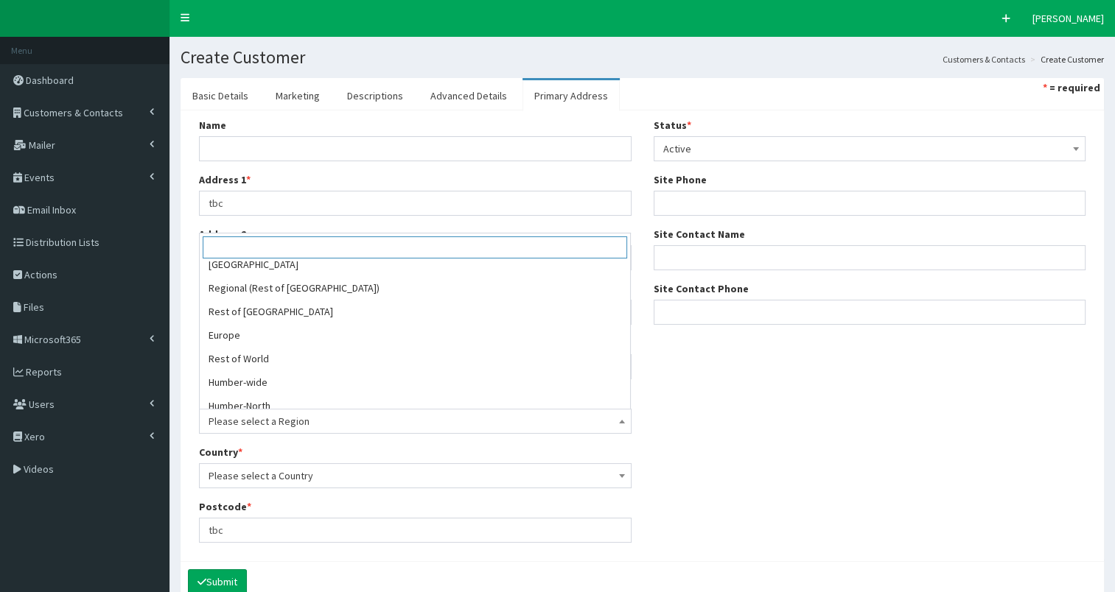
scroll to position [371, 0]
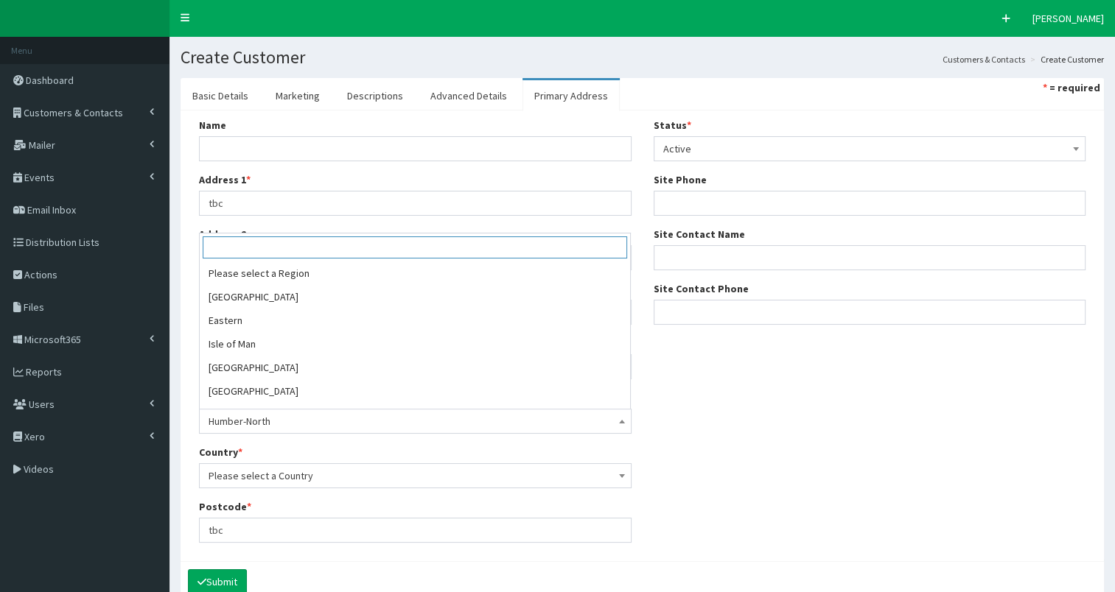
click at [623, 420] on b at bounding box center [622, 422] width 6 height 4
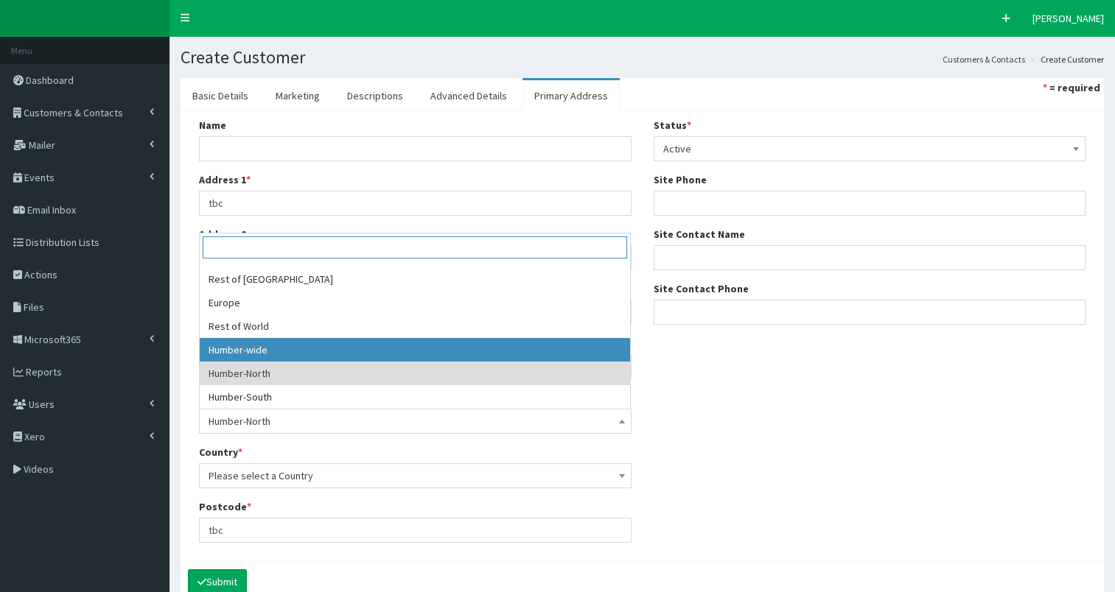
select select "19"
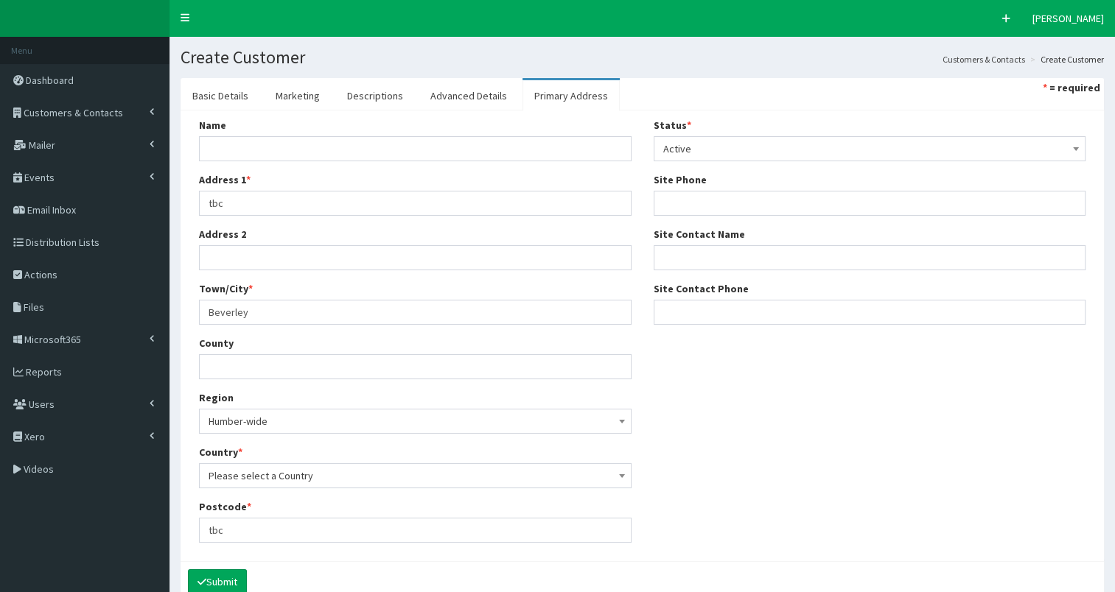
click at [455, 477] on span "Please select a Country" at bounding box center [414, 476] width 413 height 21
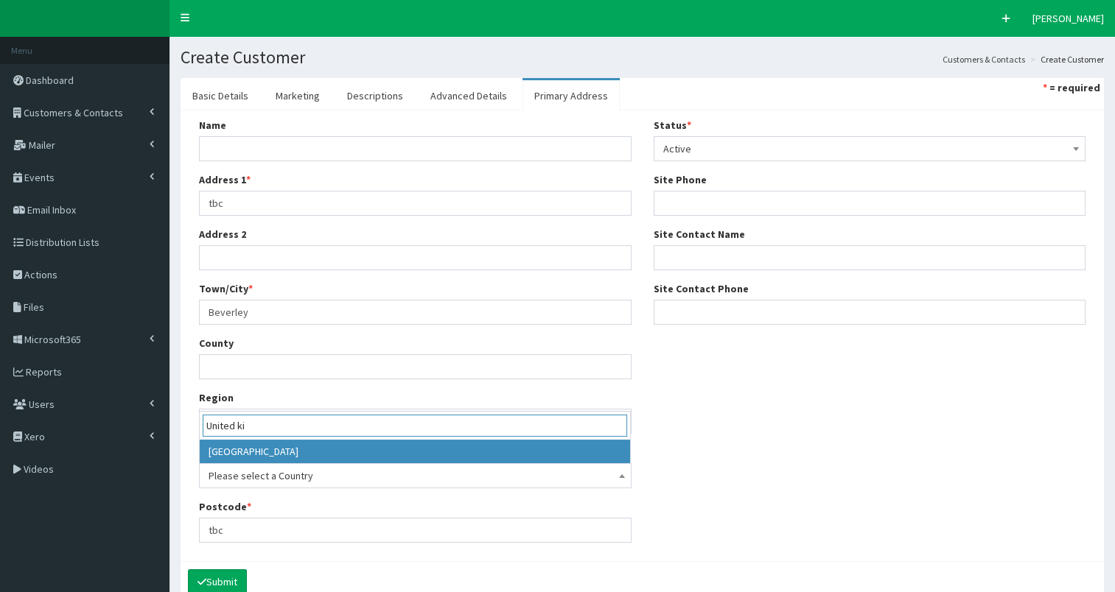
type input "United ki"
select select "225"
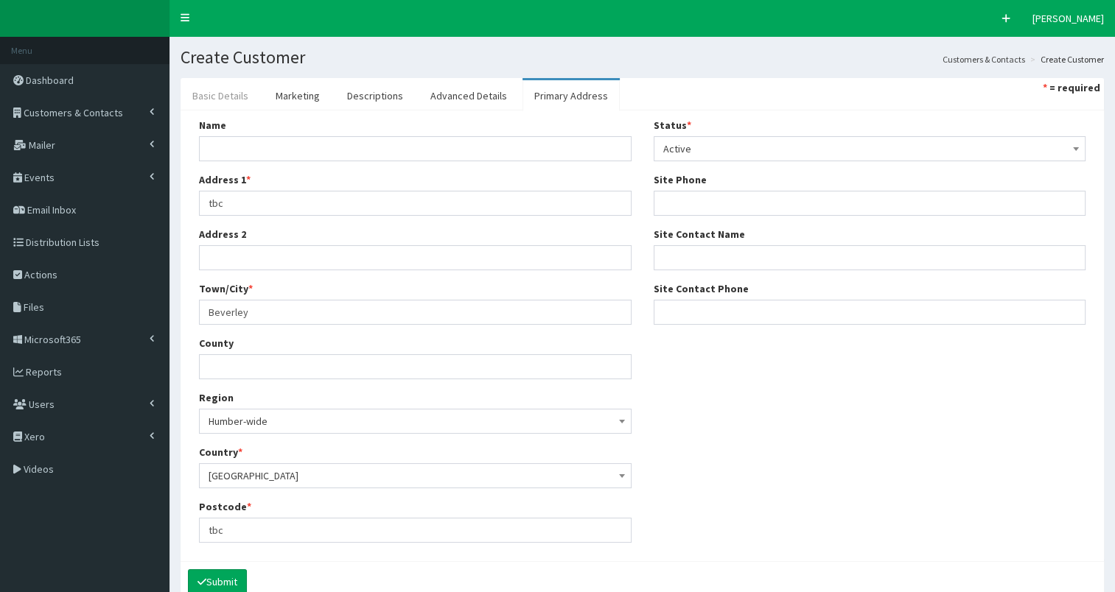
click at [220, 92] on link "Basic Details" at bounding box center [220, 95] width 80 height 31
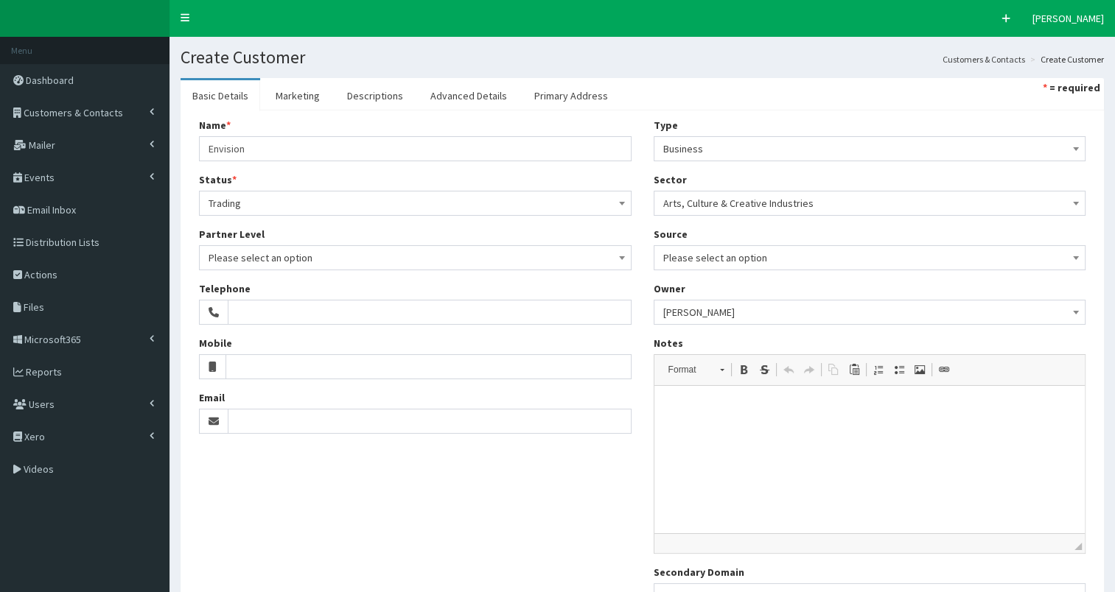
scroll to position [137, 0]
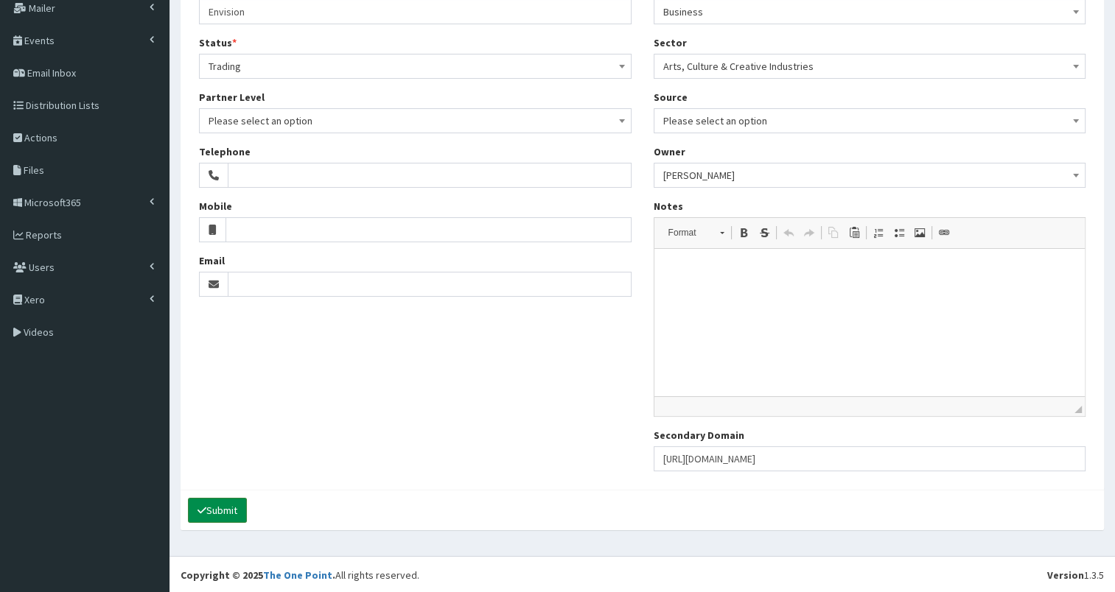
click at [235, 505] on button "Submit" at bounding box center [217, 510] width 59 height 25
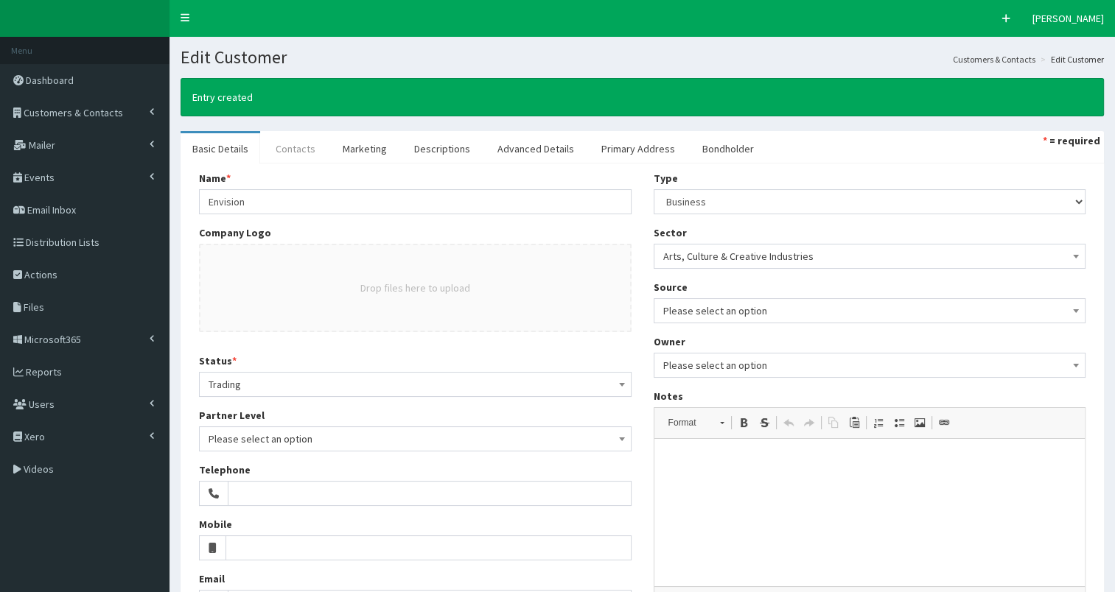
click at [306, 154] on link "Contacts" at bounding box center [295, 148] width 63 height 31
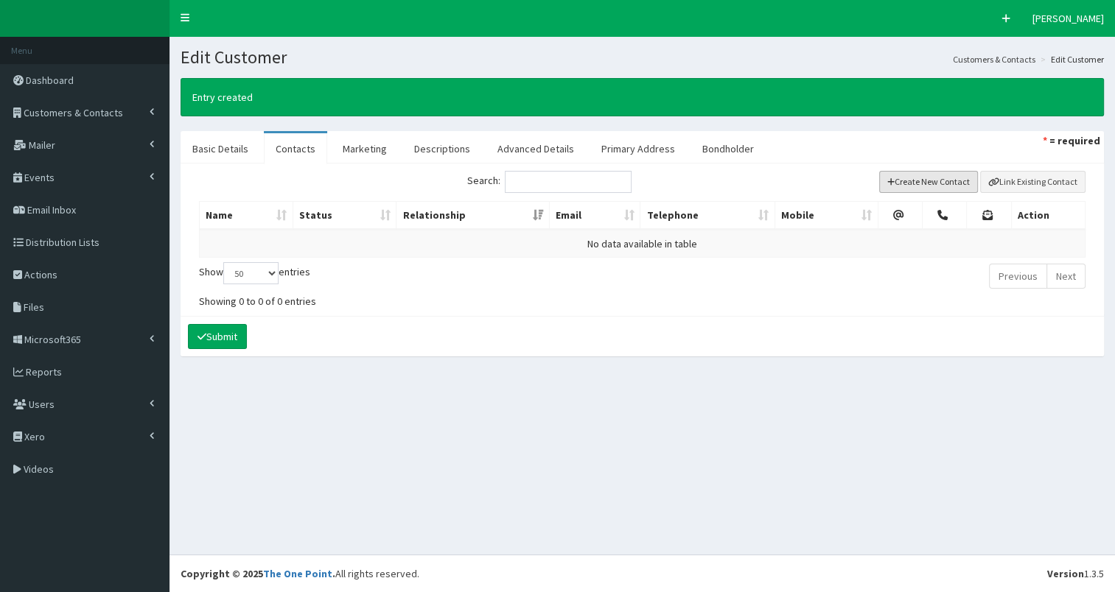
click at [915, 180] on button "Create New Contact" at bounding box center [928, 182] width 99 height 22
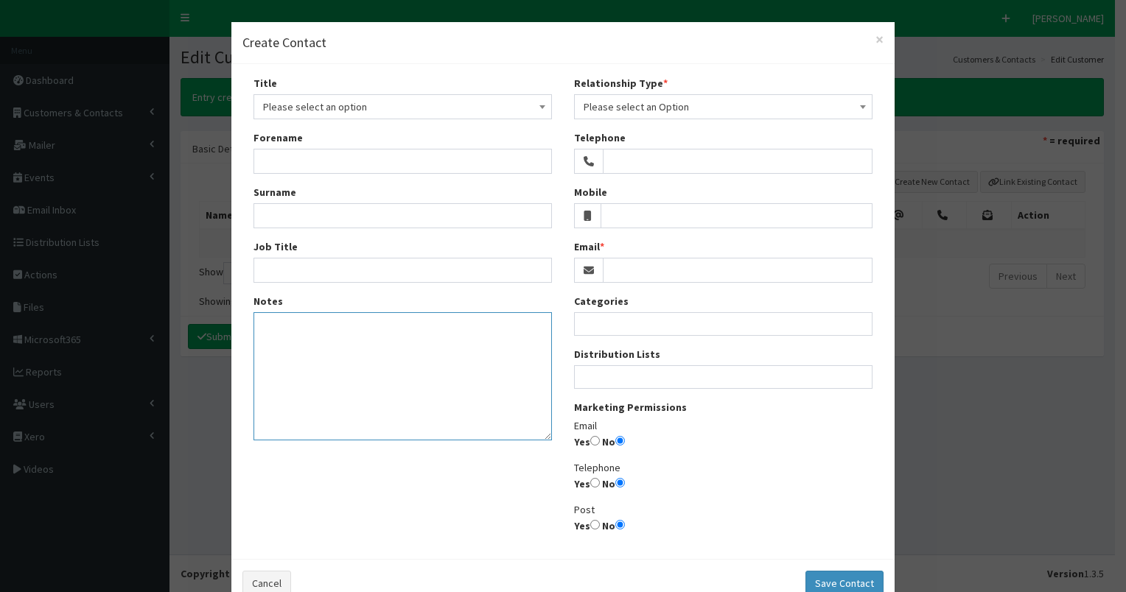
click at [270, 330] on textarea "Notes" at bounding box center [402, 376] width 298 height 128
paste textarea "[PERSON_NAME], Envision [PERSON_NAME][EMAIL_ADDRESS][DOMAIN_NAME] [DOMAIN_NAME]"
type textarea "[PERSON_NAME], Envision [PERSON_NAME][EMAIL_ADDRESS][DOMAIN_NAME] [DOMAIN_NAME]"
click at [325, 106] on span "Please select an option" at bounding box center [402, 107] width 279 height 21
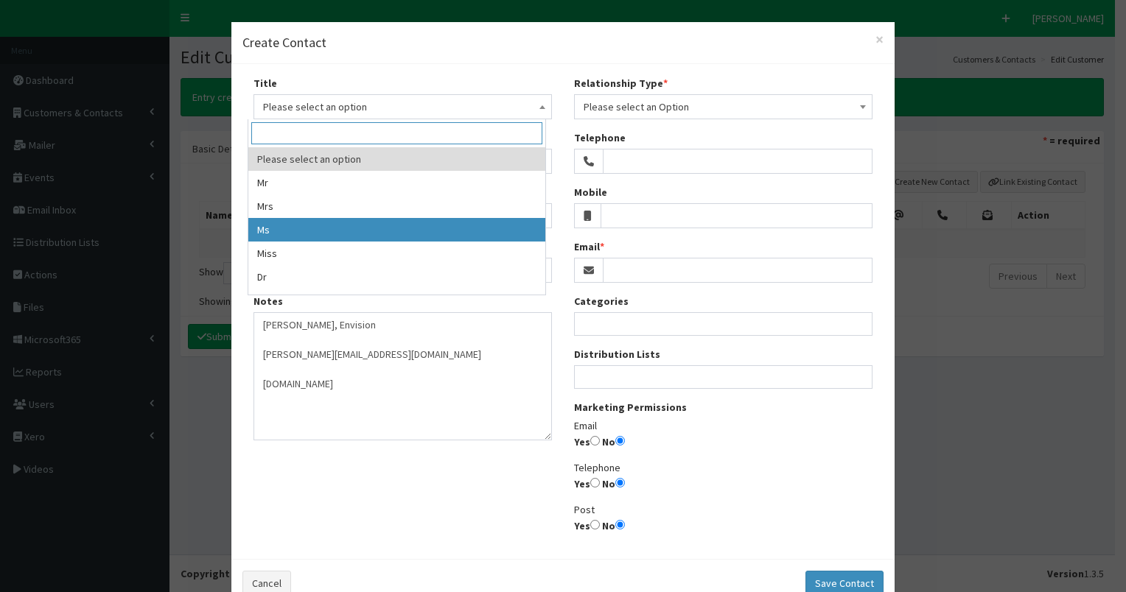
select select "3"
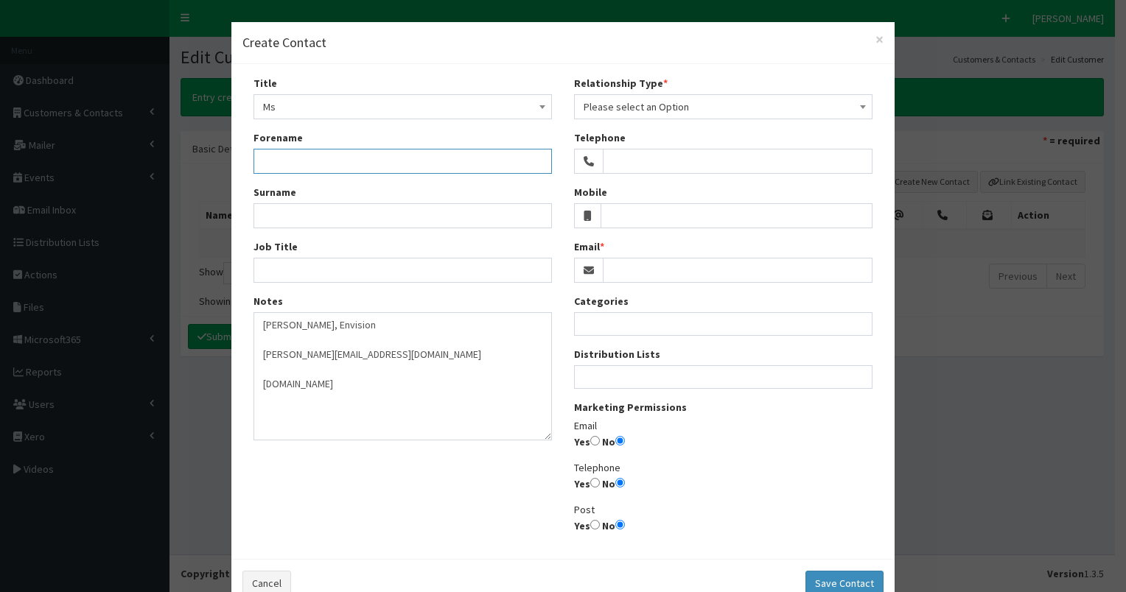
click at [288, 157] on input "Forename" at bounding box center [402, 161] width 298 height 25
type input "Helen"
click at [311, 219] on input "Surname" at bounding box center [402, 215] width 298 height 25
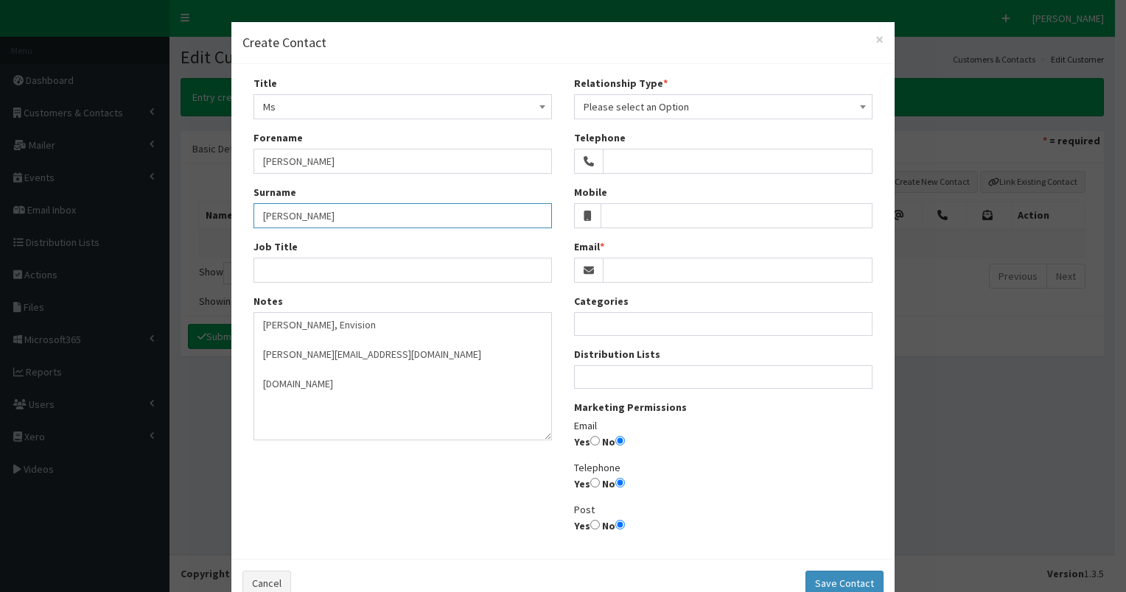
type input "Wilson"
drag, startPoint x: 253, startPoint y: 354, endPoint x: 380, endPoint y: 361, distance: 126.9
click at [380, 361] on textarea "Helen Wilson, Envision Helen@envision-uk.org www.envision-uk.org" at bounding box center [402, 376] width 298 height 128
click at [643, 278] on input "Email" at bounding box center [738, 270] width 270 height 25
paste input "Helen@envision-uk.org"
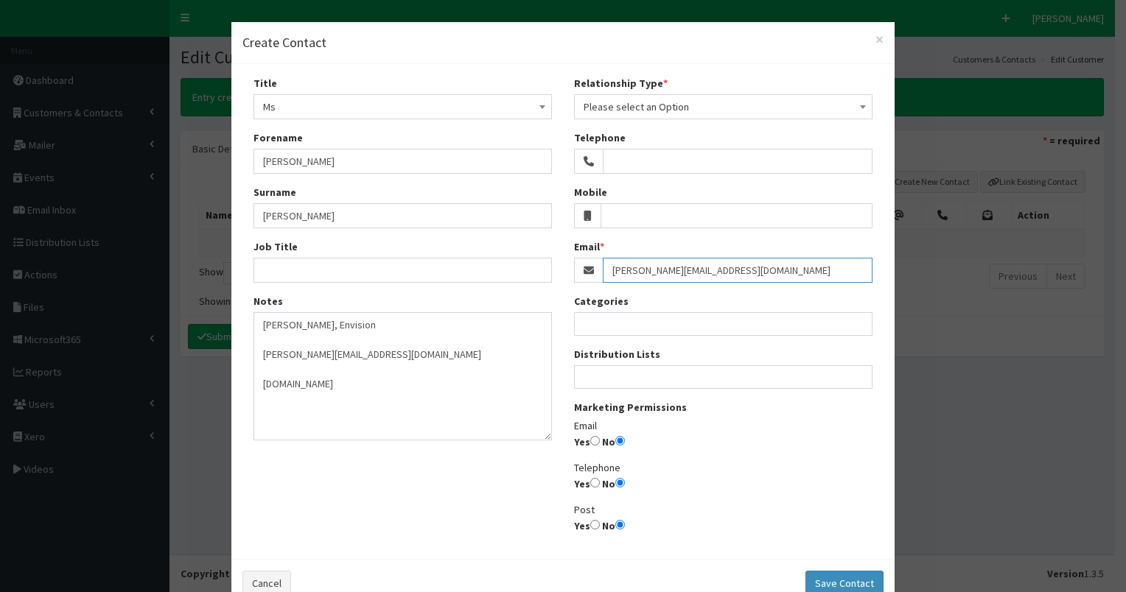
type input "Helen@envision-uk.org"
click at [592, 440] on input "Yes" at bounding box center [595, 441] width 10 height 10
radio input "true"
click at [631, 102] on span "Please select an Option" at bounding box center [722, 107] width 279 height 21
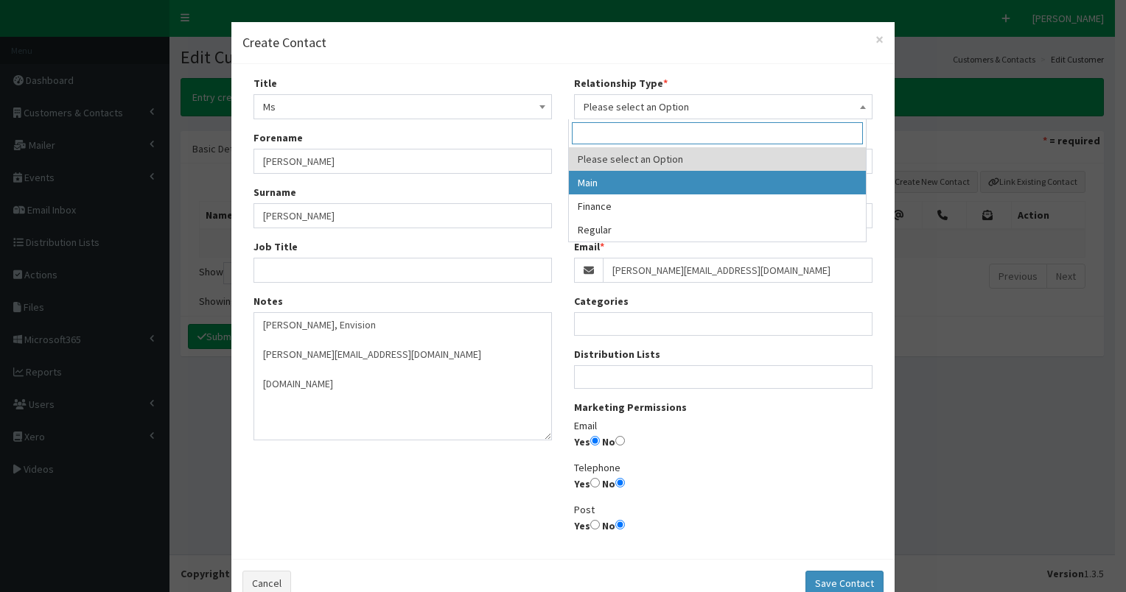
select select "1"
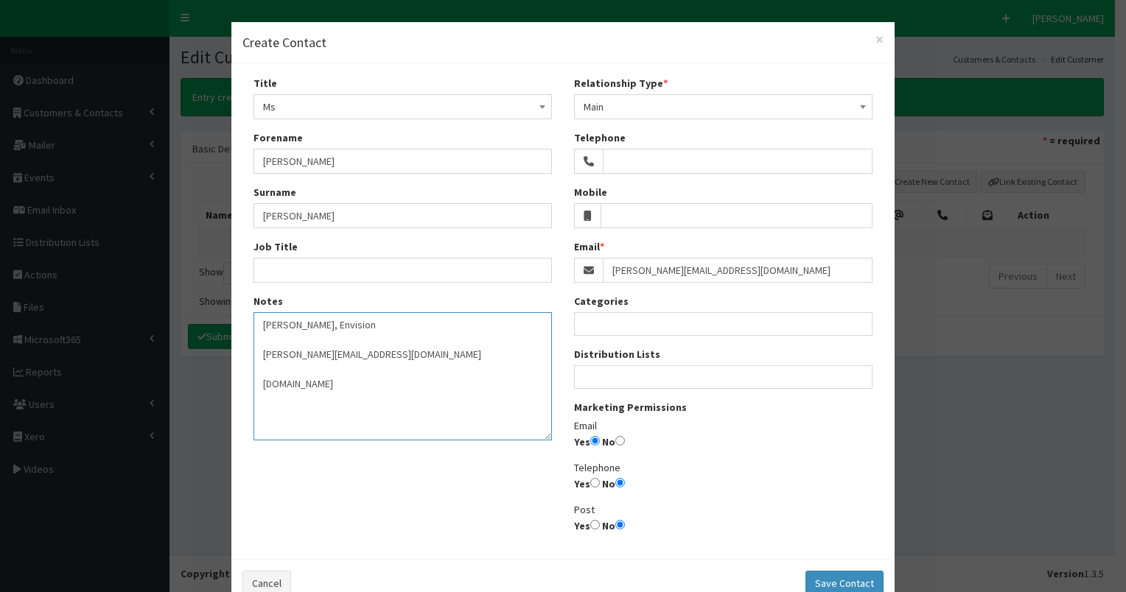
drag, startPoint x: 256, startPoint y: 323, endPoint x: 402, endPoint y: 399, distance: 164.4
click at [402, 399] on textarea "Helen Wilson, Envision Helen@envision-uk.org www.envision-uk.org" at bounding box center [402, 376] width 298 height 128
click at [828, 581] on button "Save Contact" at bounding box center [844, 583] width 78 height 25
select select
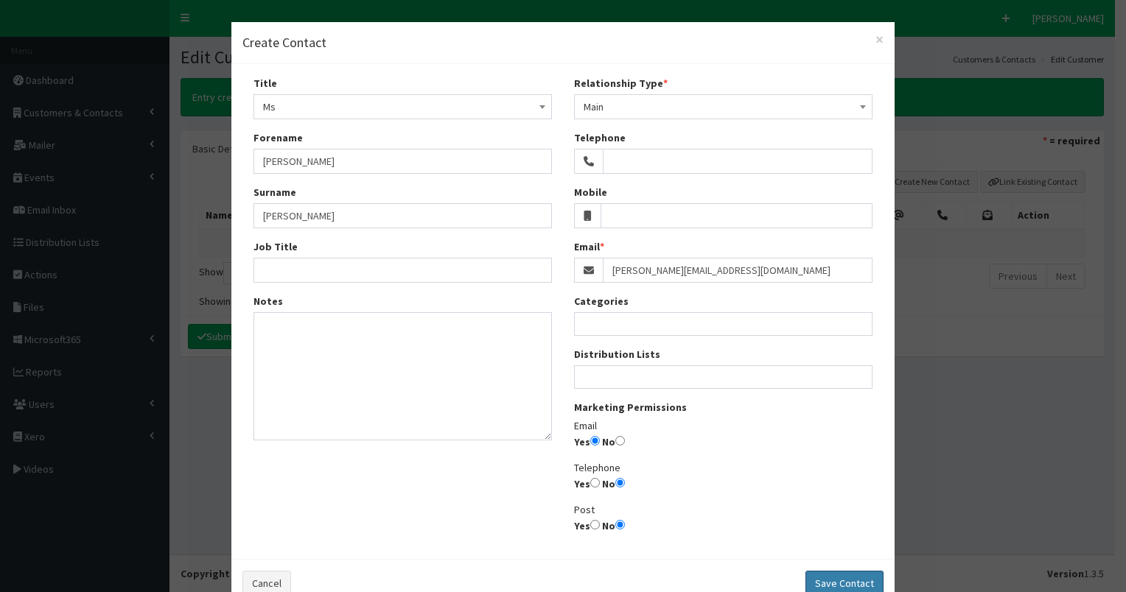
select select
radio input "false"
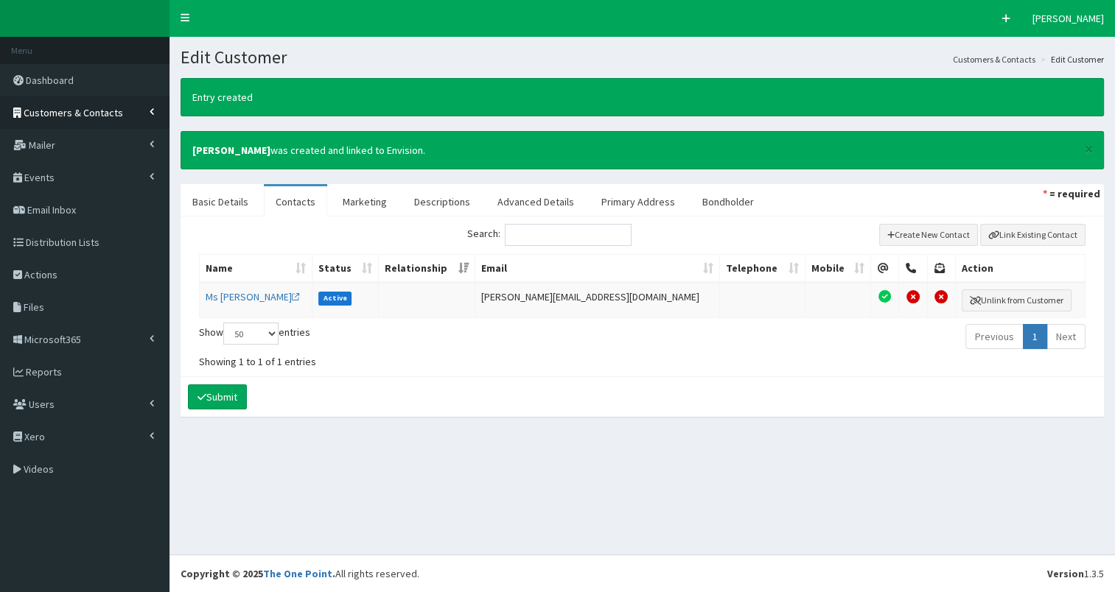
click at [97, 107] on span "Customers & Contacts" at bounding box center [73, 112] width 99 height 13
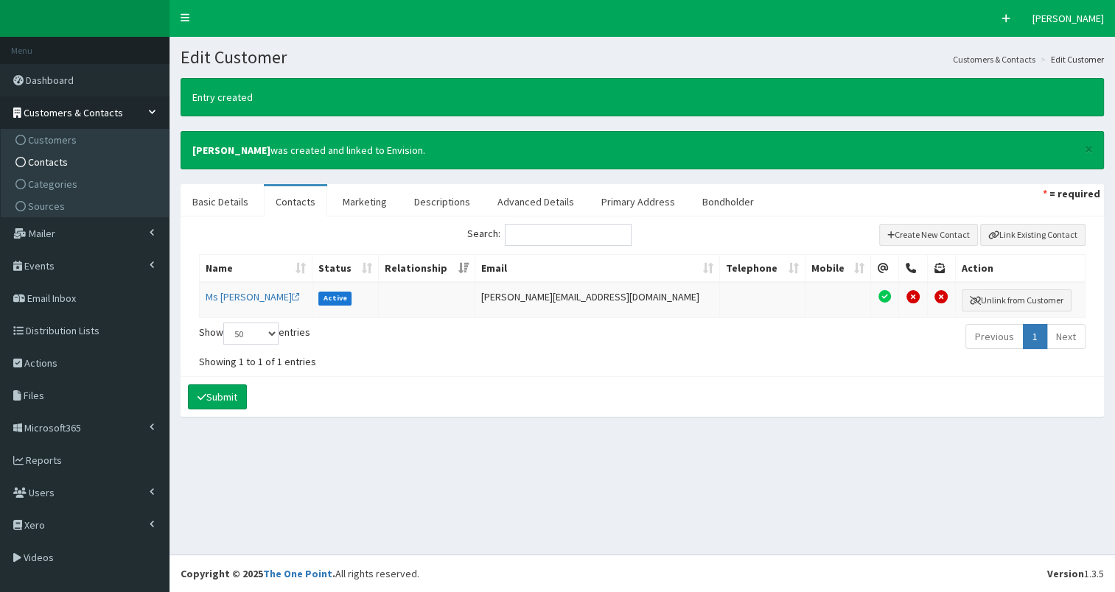
click at [78, 165] on link "Contacts" at bounding box center [86, 162] width 164 height 22
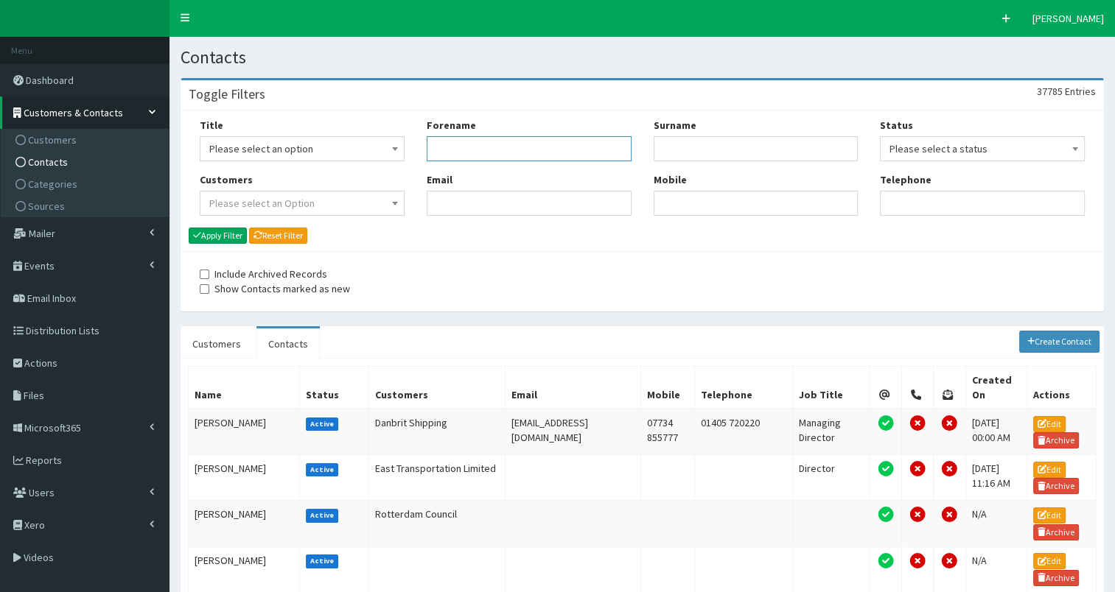
click at [471, 149] on input "Forename" at bounding box center [529, 148] width 205 height 25
type input "[PERSON_NAME]"
click at [214, 233] on button "Apply Filter" at bounding box center [218, 236] width 58 height 16
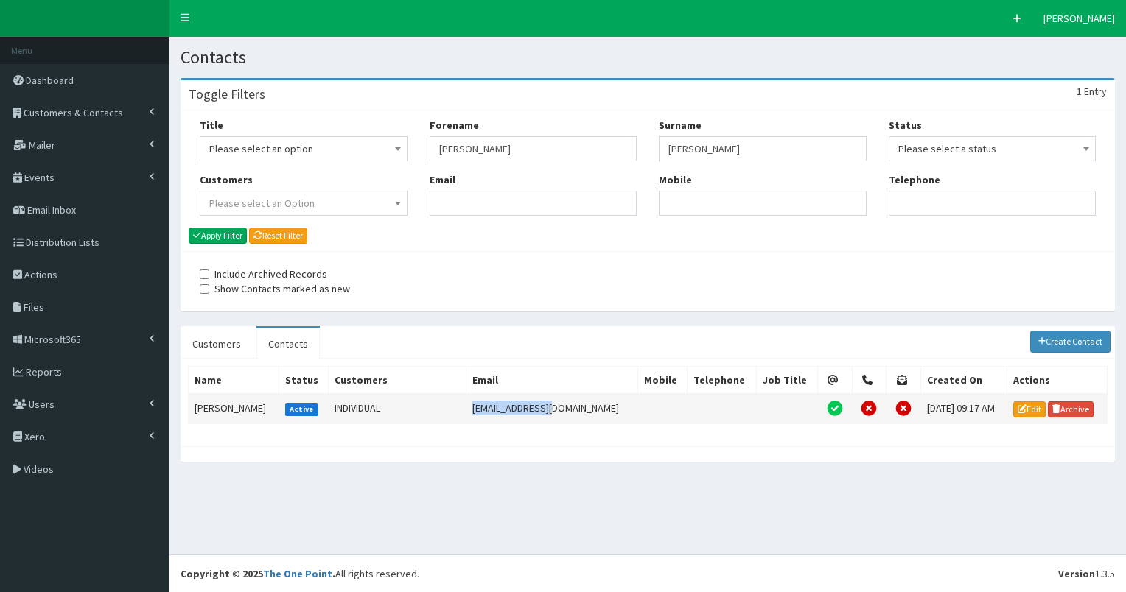
drag, startPoint x: 457, startPoint y: 404, endPoint x: 552, endPoint y: 407, distance: 95.1
click at [552, 407] on td "[EMAIL_ADDRESS][DOMAIN_NAME]" at bounding box center [552, 408] width 172 height 29
copy td "[EMAIL_ADDRESS][DOMAIN_NAME]"
